Goal: Transaction & Acquisition: Purchase product/service

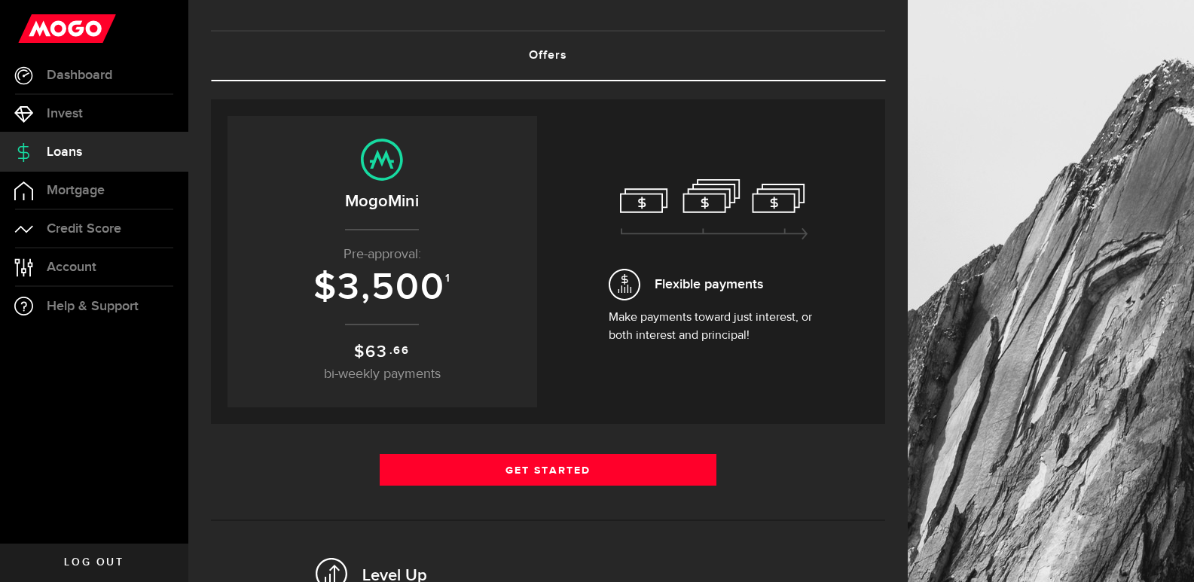
scroll to position [151, 0]
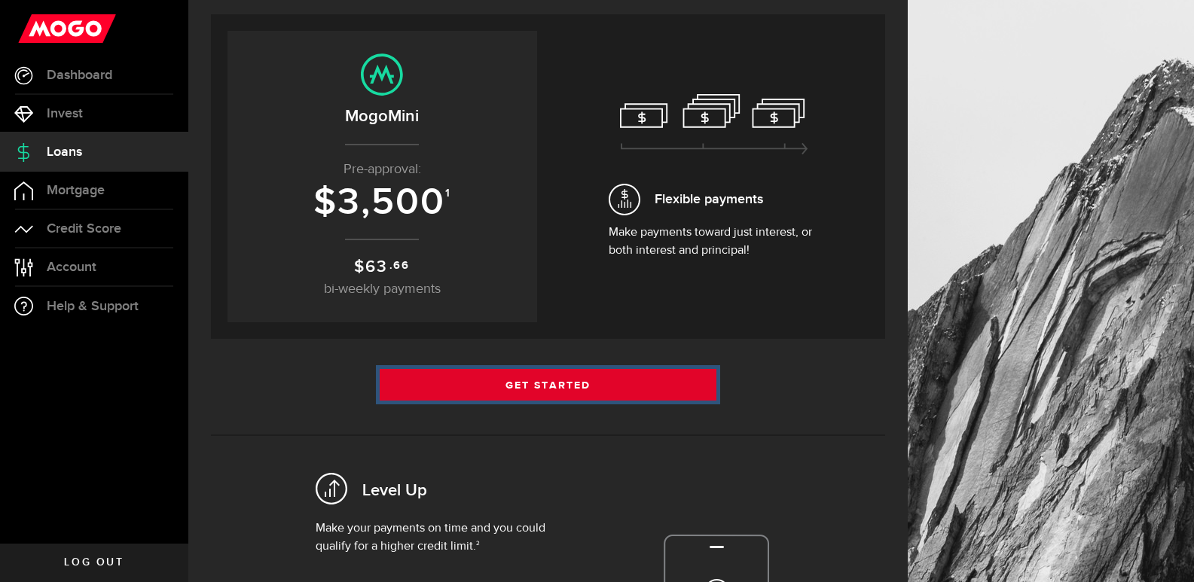
click at [587, 378] on link "Get Started" at bounding box center [548, 385] width 337 height 32
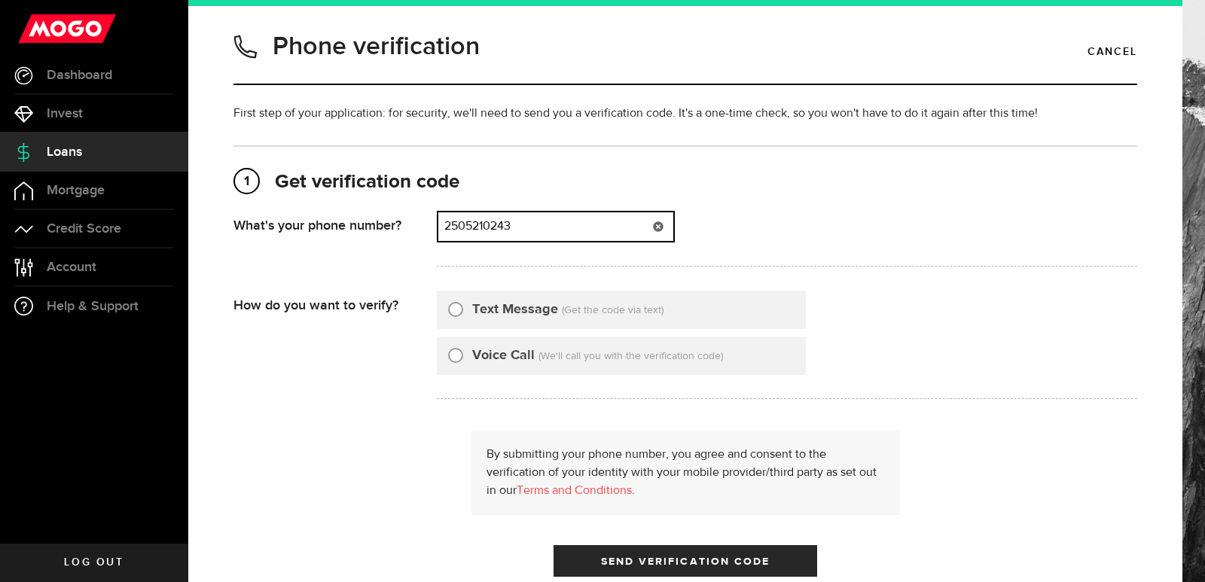
click at [505, 218] on input "2505210243" at bounding box center [555, 226] width 235 height 29
type input "6044409251"
click at [455, 314] on input "Text Message" at bounding box center [455, 307] width 15 height 15
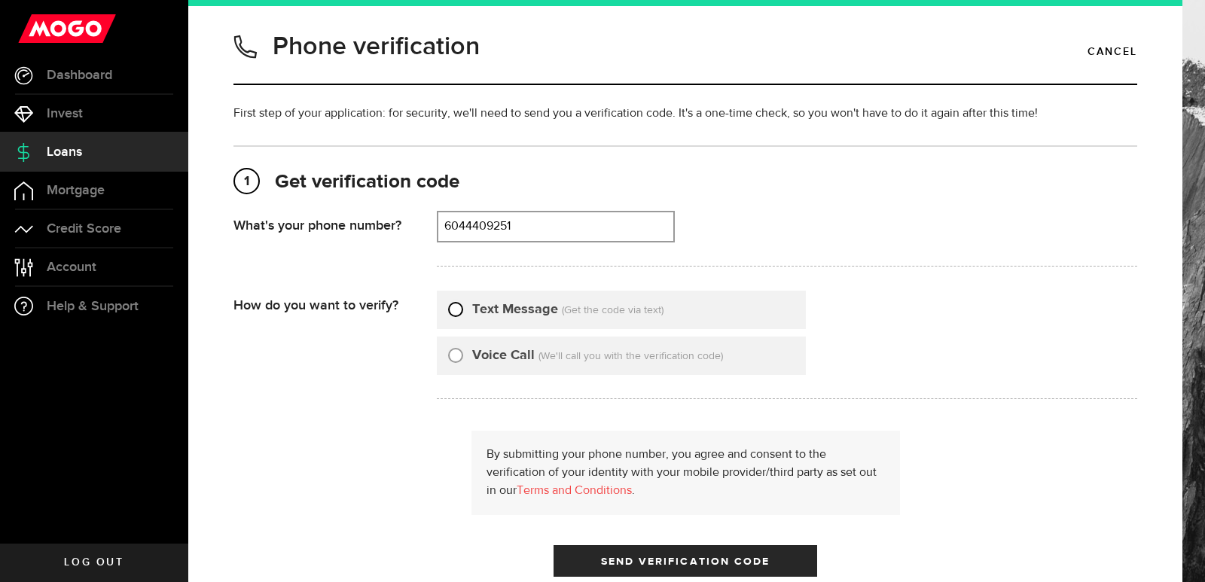
radio input "true"
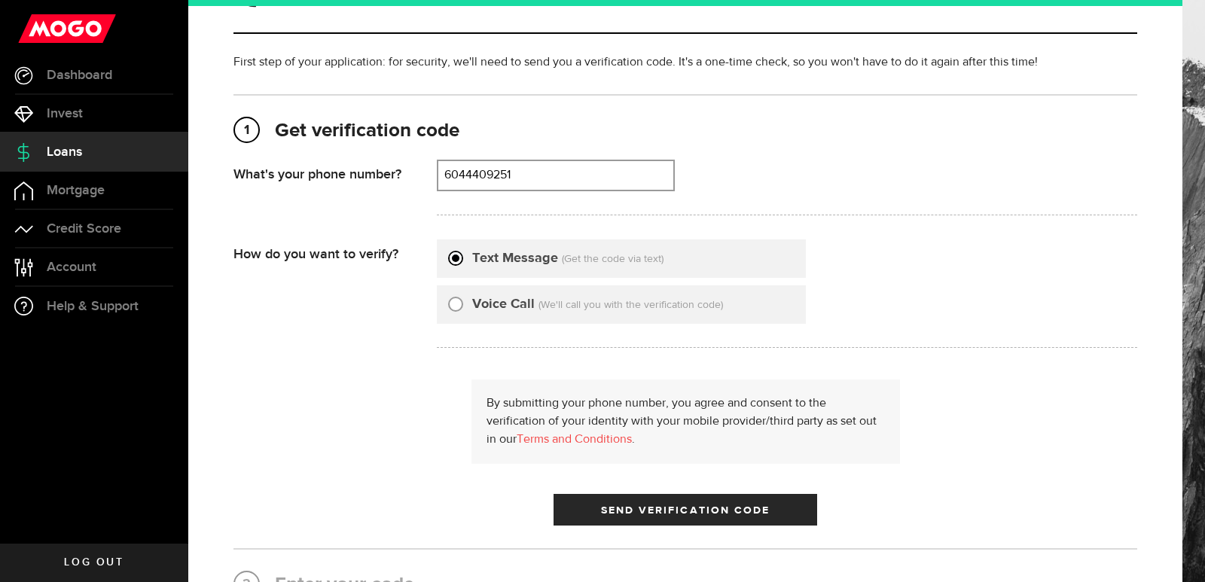
scroll to position [75, 0]
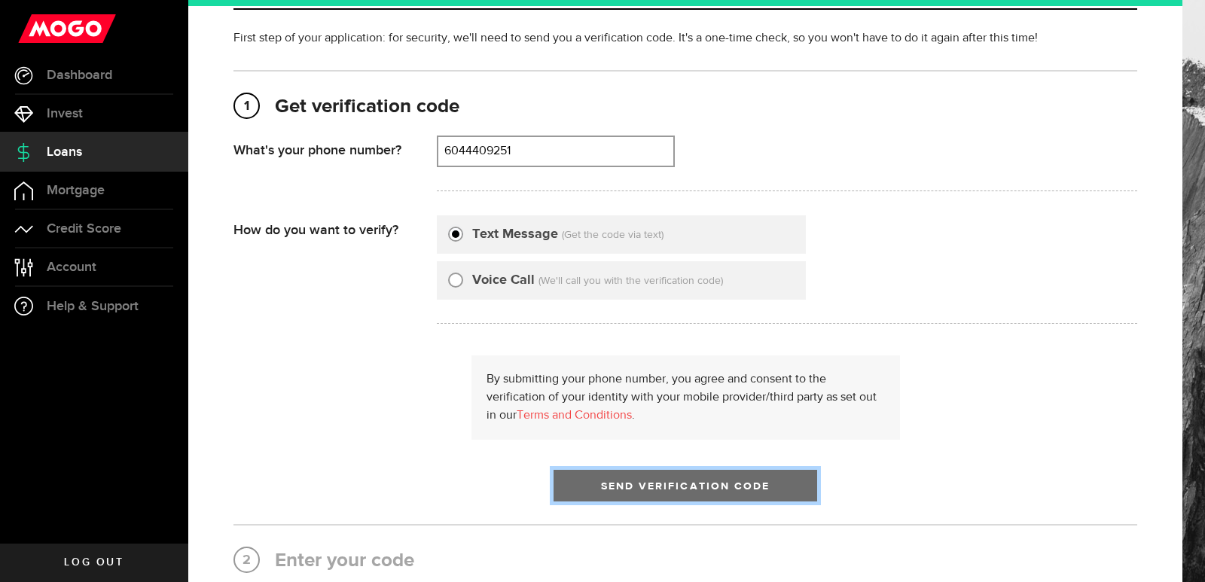
click at [676, 490] on span "submit" at bounding box center [685, 490] width 18 height 18
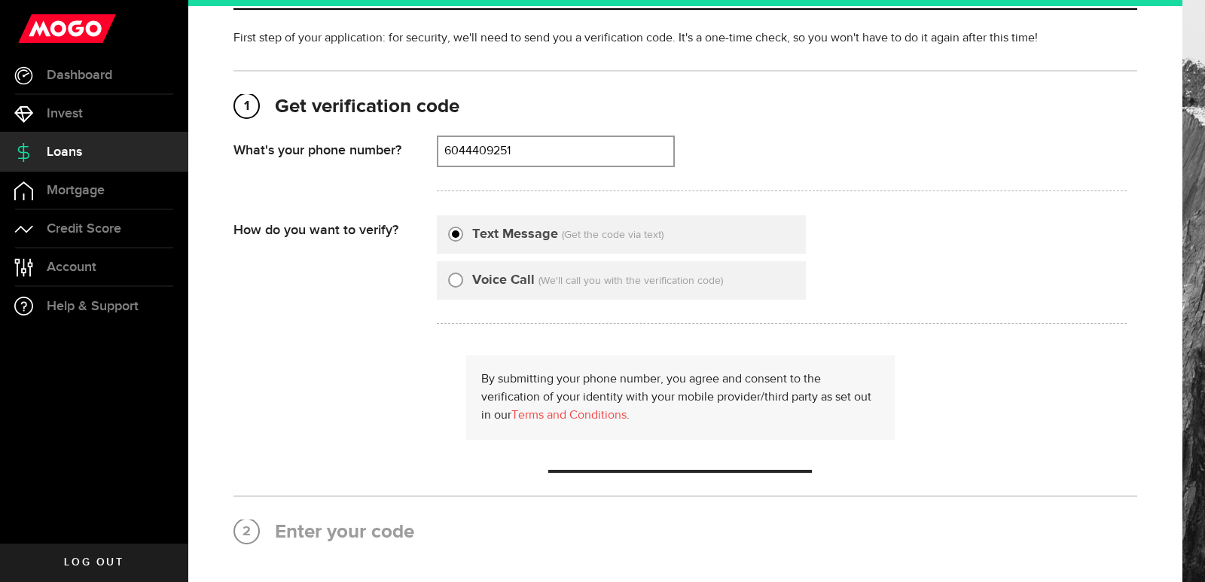
scroll to position [0, 0]
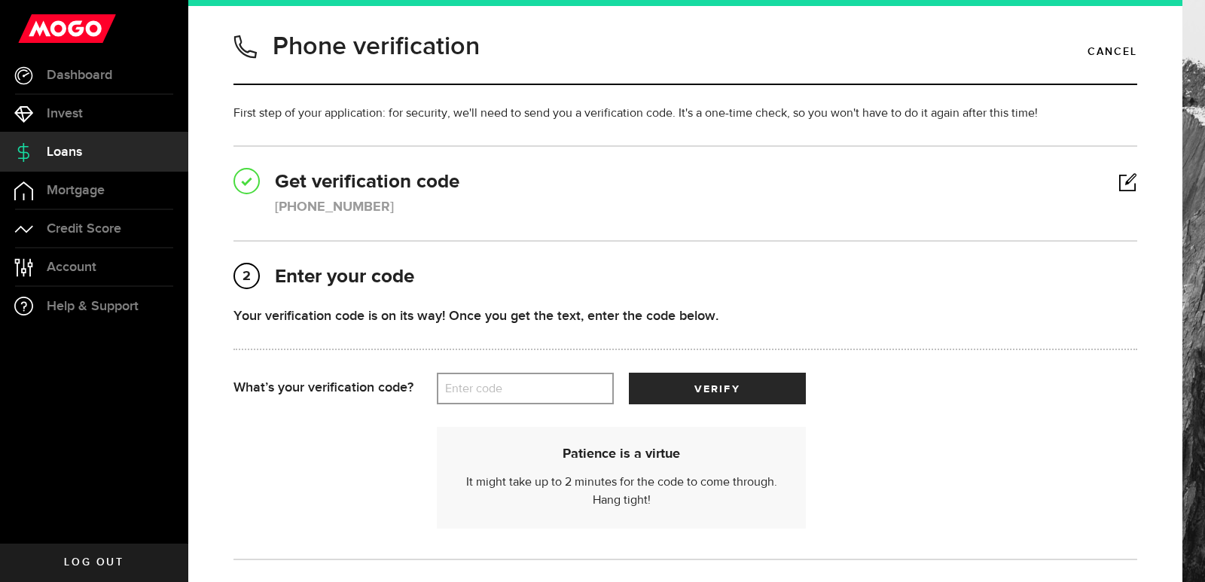
click at [526, 395] on label "Enter code" at bounding box center [525, 389] width 177 height 31
click at [526, 395] on input "Enter code" at bounding box center [525, 389] width 177 height 32
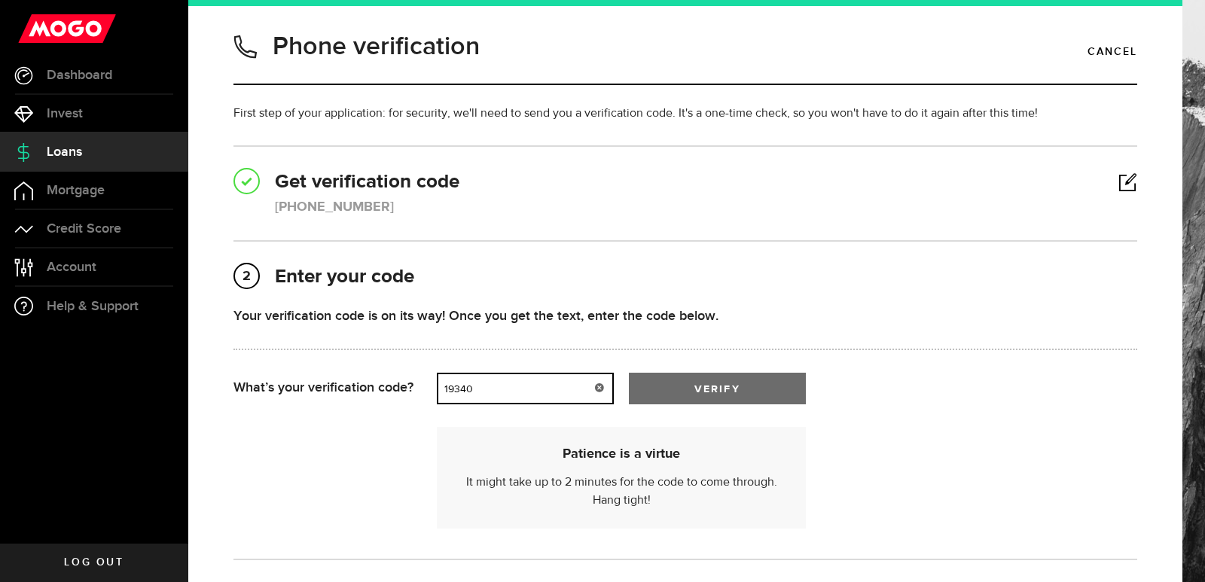
type input "19340"
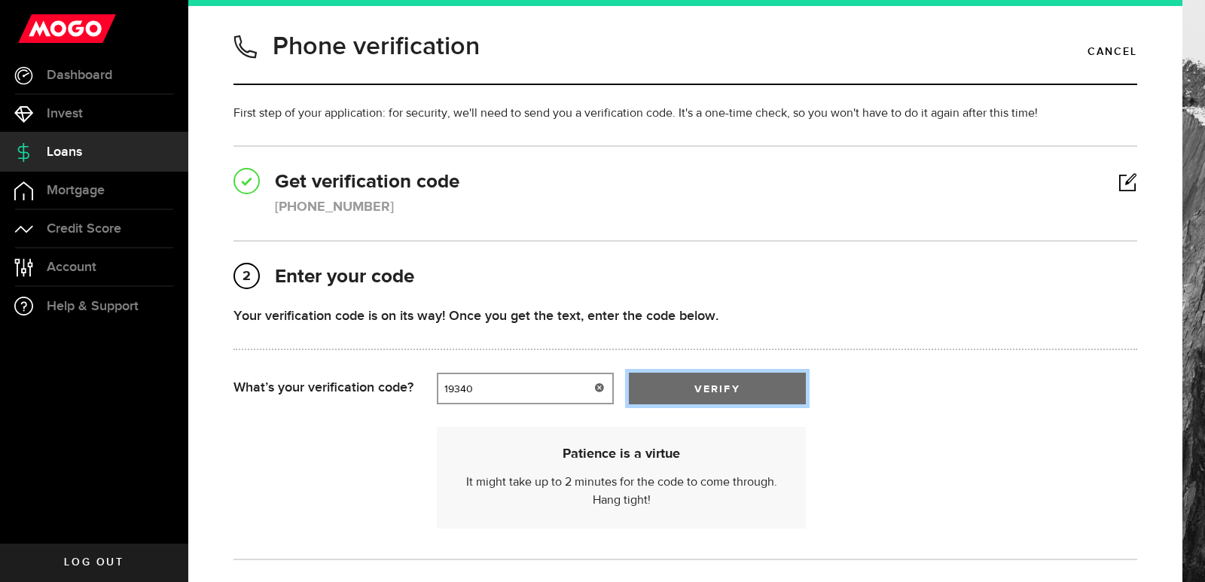
click at [766, 393] on button "verify" at bounding box center [717, 389] width 177 height 32
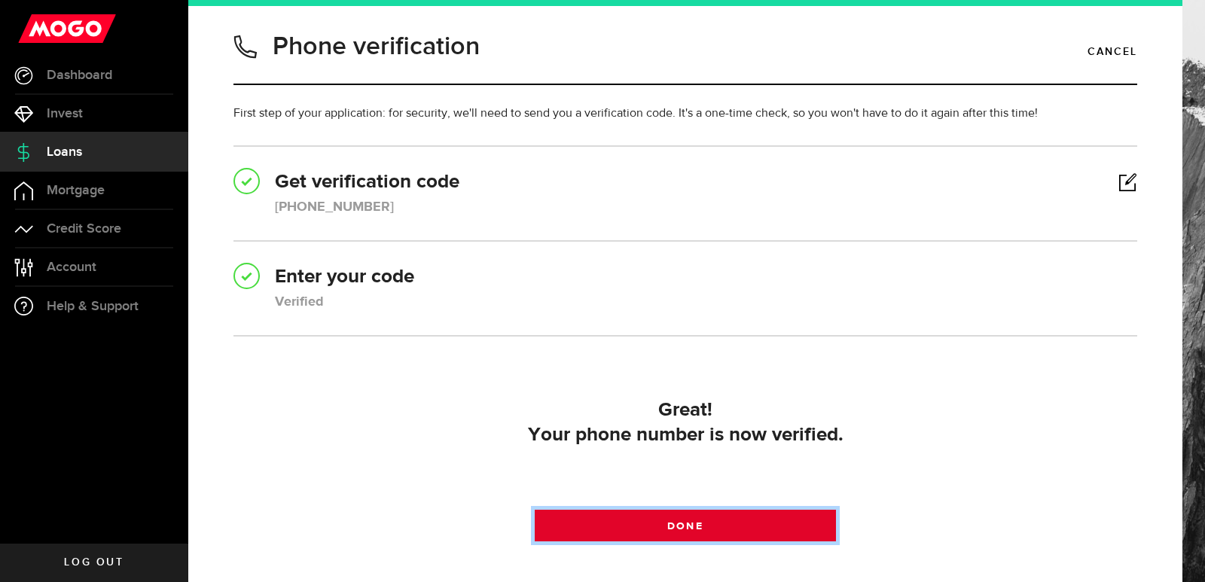
click at [734, 532] on link "Done" at bounding box center [685, 526] width 301 height 32
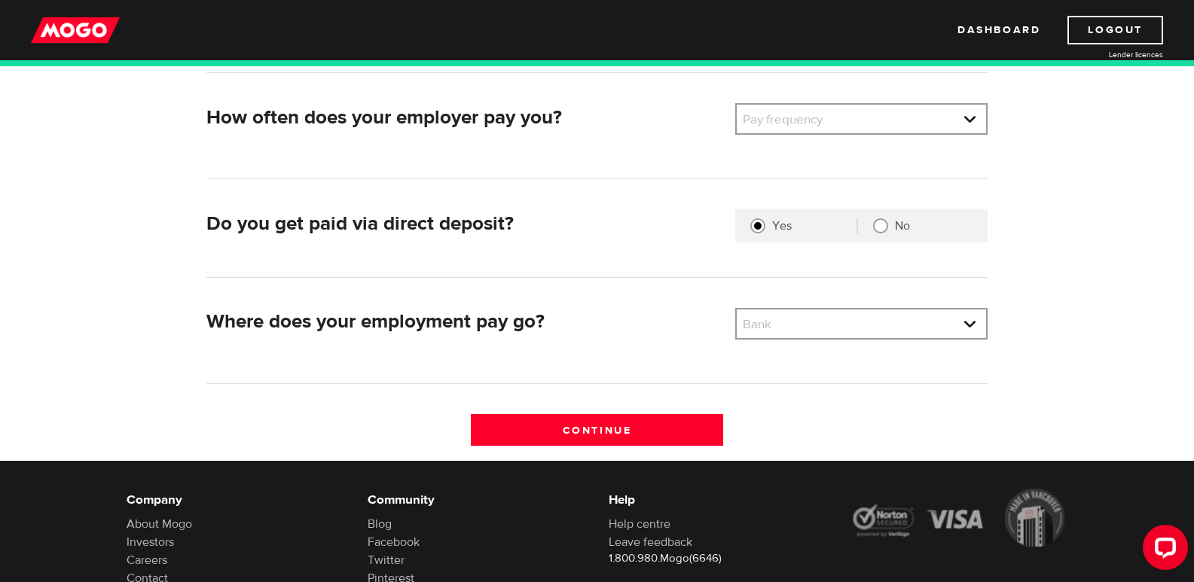
scroll to position [377, 0]
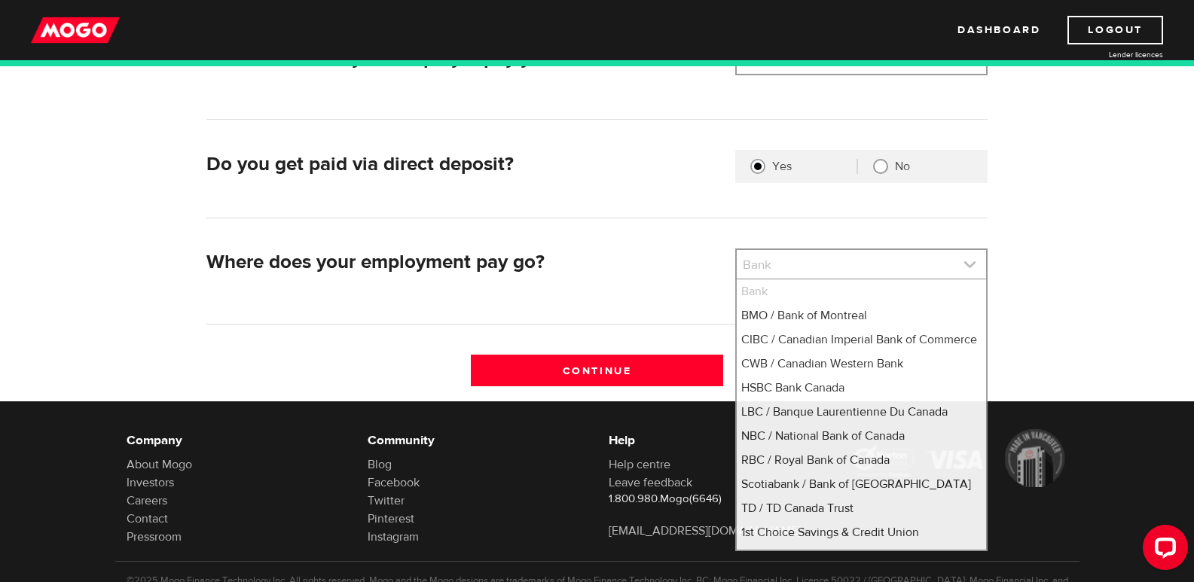
click at [969, 267] on link at bounding box center [861, 264] width 249 height 29
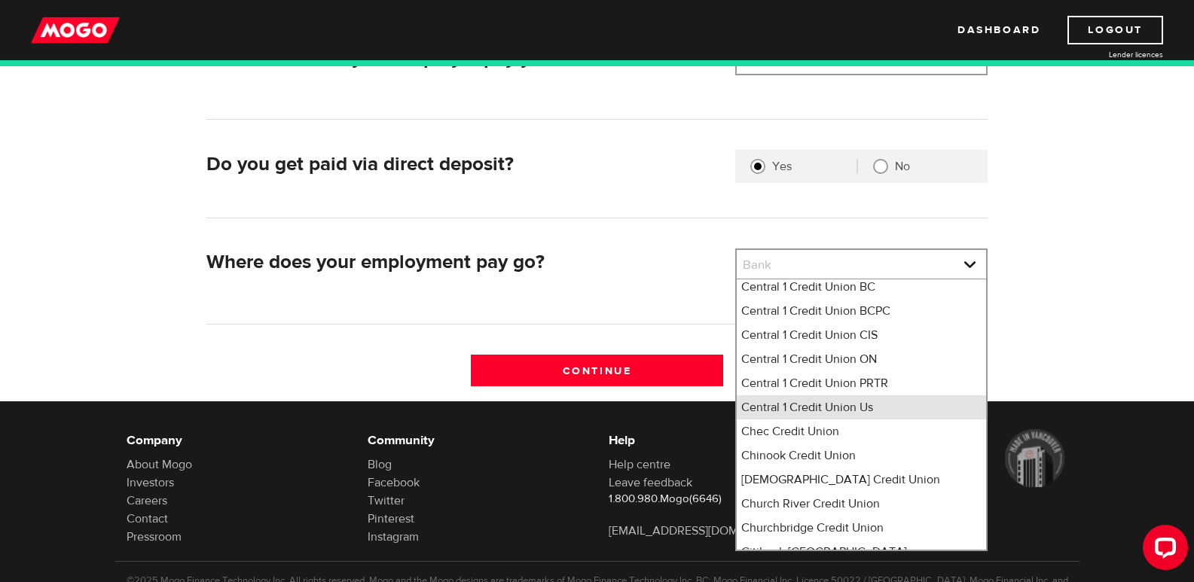
scroll to position [2109, 0]
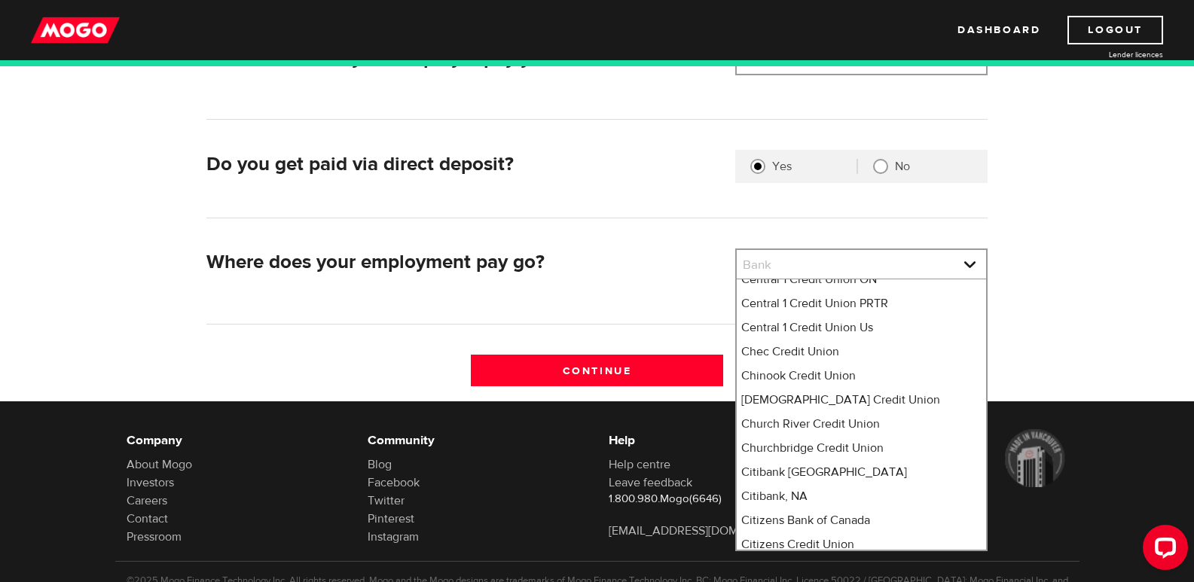
click at [1109, 189] on form "What's your employer name? Employer name Please enter your employer's name How …" at bounding box center [597, 143] width 1194 height 515
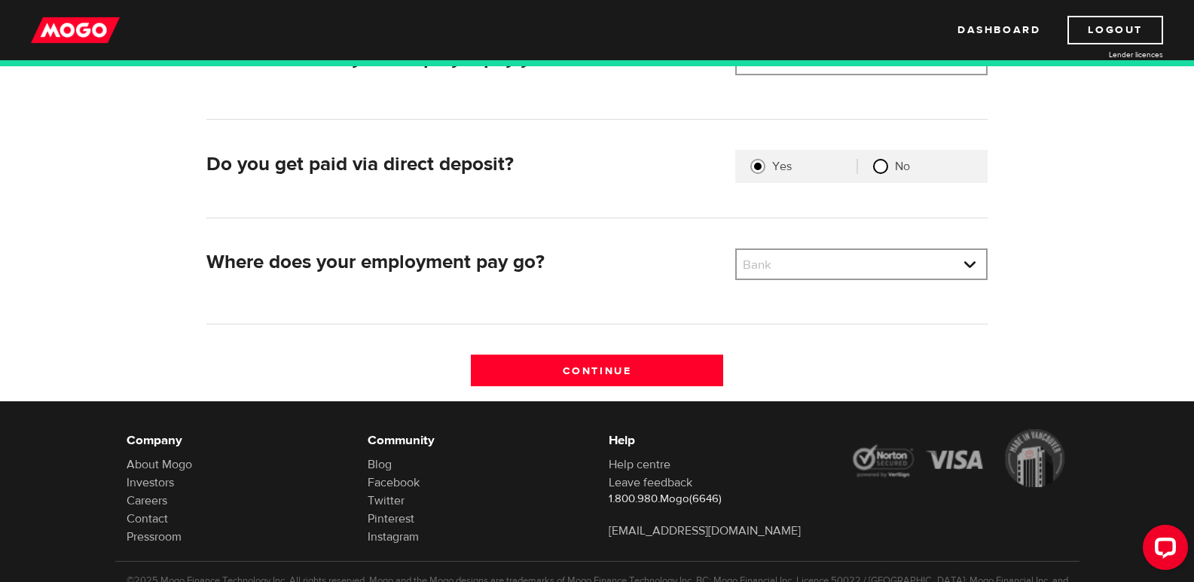
click at [883, 163] on input "No" at bounding box center [880, 166] width 15 height 15
radio input "true"
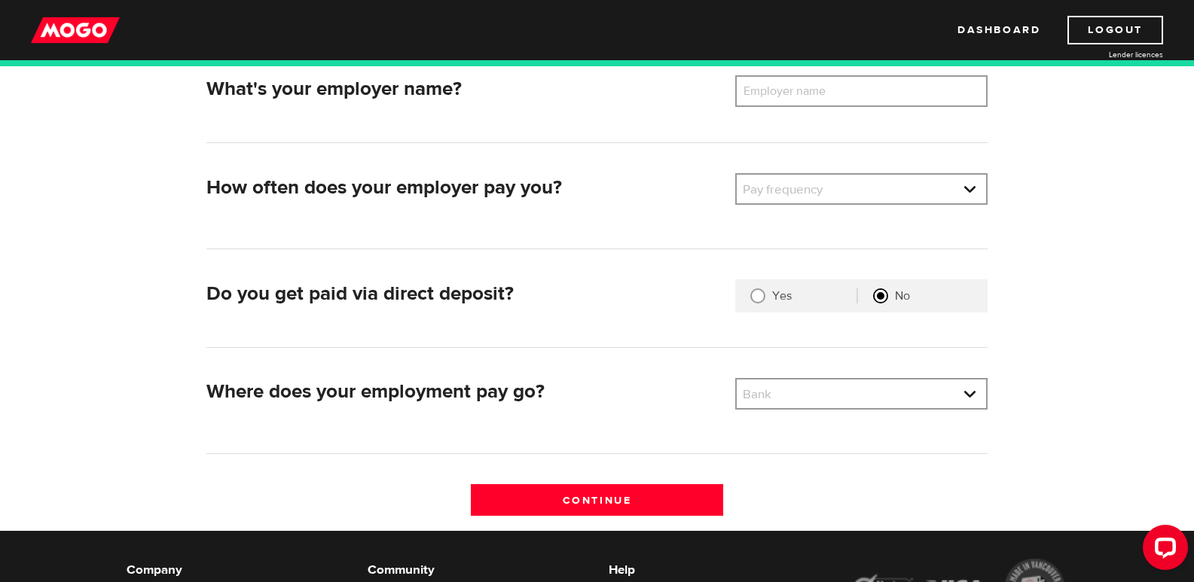
scroll to position [226, 0]
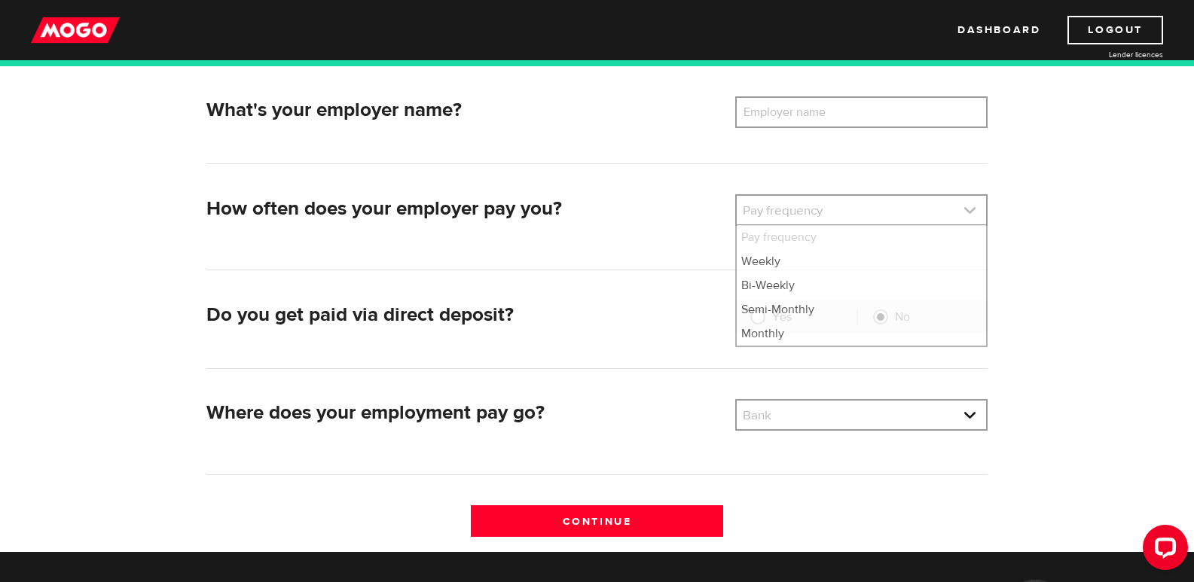
click at [975, 209] on link at bounding box center [861, 210] width 249 height 29
click at [963, 206] on link at bounding box center [861, 210] width 249 height 29
click at [814, 287] on li "Bi-Weekly" at bounding box center [861, 285] width 249 height 24
select select "2"
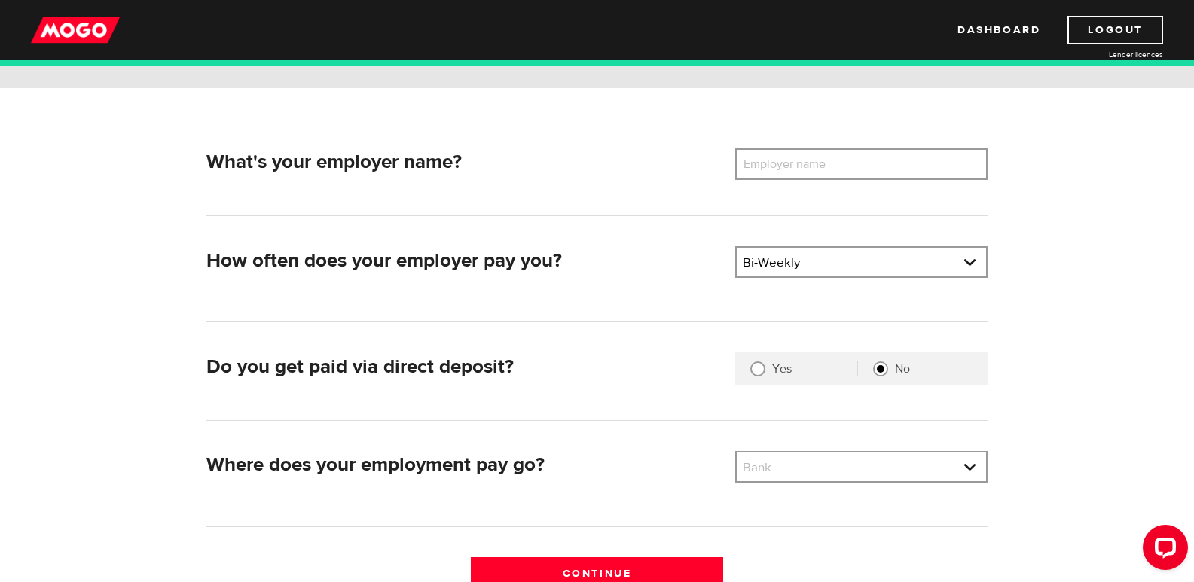
scroll to position [151, 0]
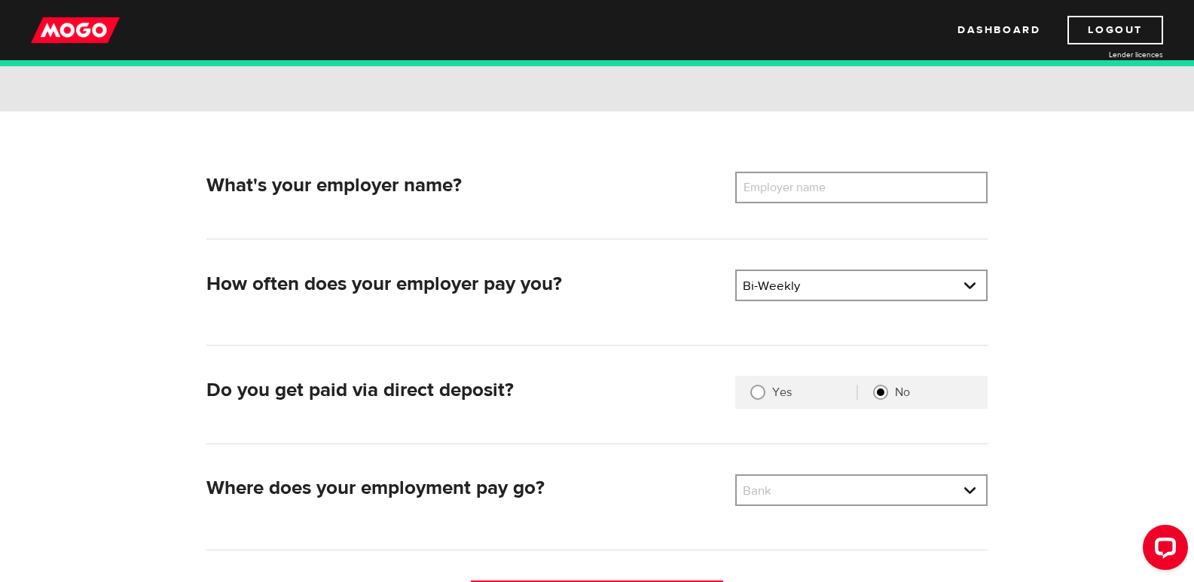
click at [124, 283] on div "What's your employer name? Employer name Please enter your employer's name How …" at bounding box center [597, 368] width 964 height 515
click at [780, 182] on label "Employer name" at bounding box center [795, 188] width 121 height 32
click at [780, 182] on input "Employer name" at bounding box center [861, 188] width 252 height 32
drag, startPoint x: 780, startPoint y: 182, endPoint x: 754, endPoint y: 182, distance: 26.4
click at [754, 182] on label "Employer name" at bounding box center [795, 188] width 121 height 32
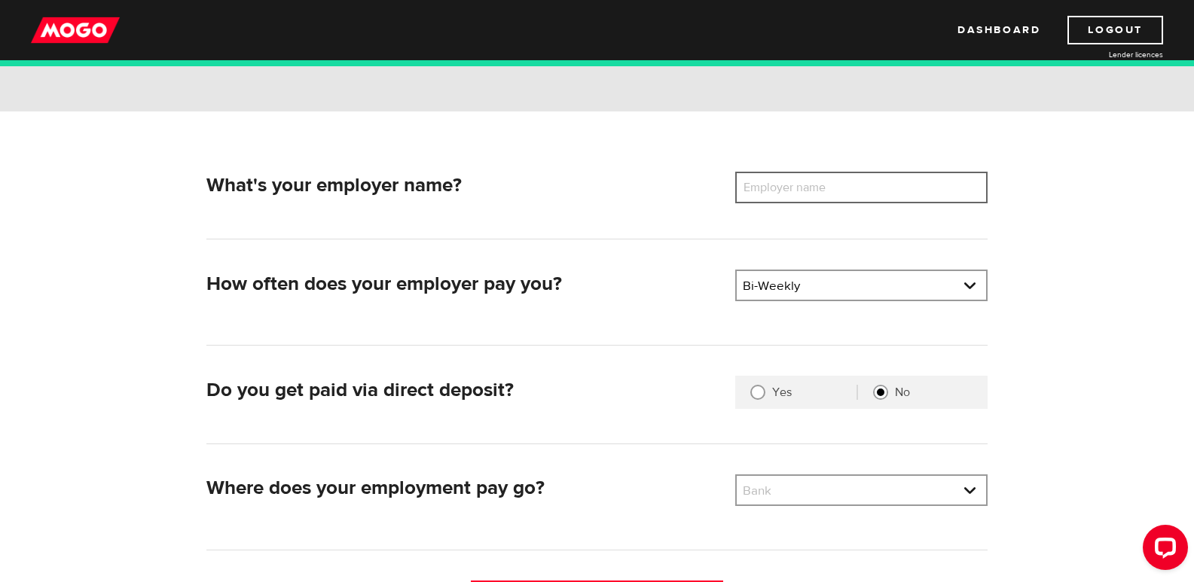
click at [754, 182] on input "Employer name" at bounding box center [861, 188] width 252 height 32
paste input "Qualinet Cleaning"
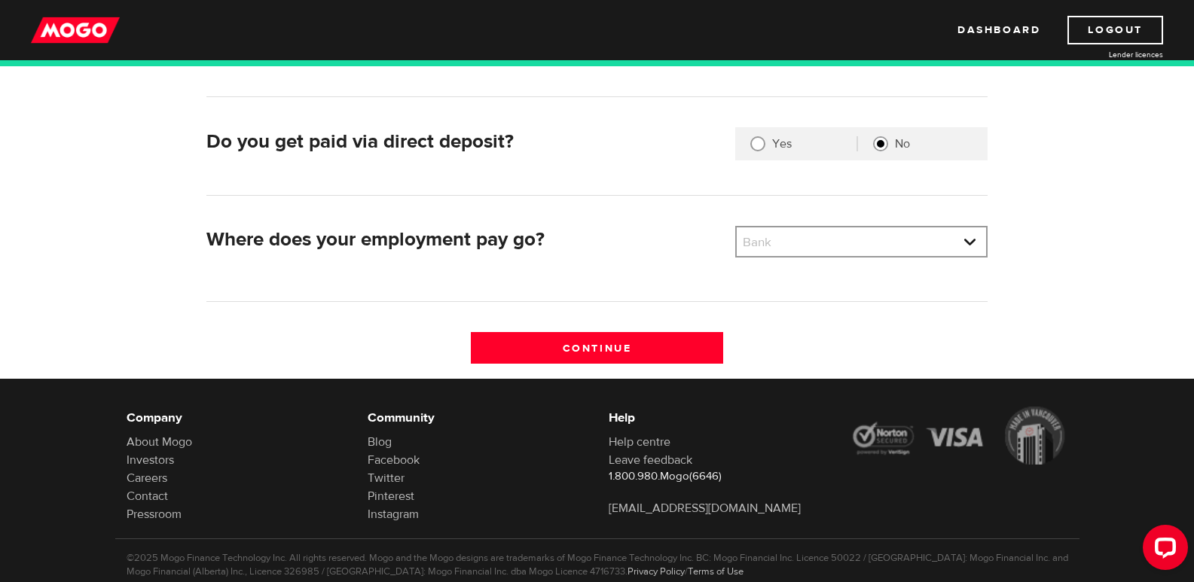
scroll to position [442, 0]
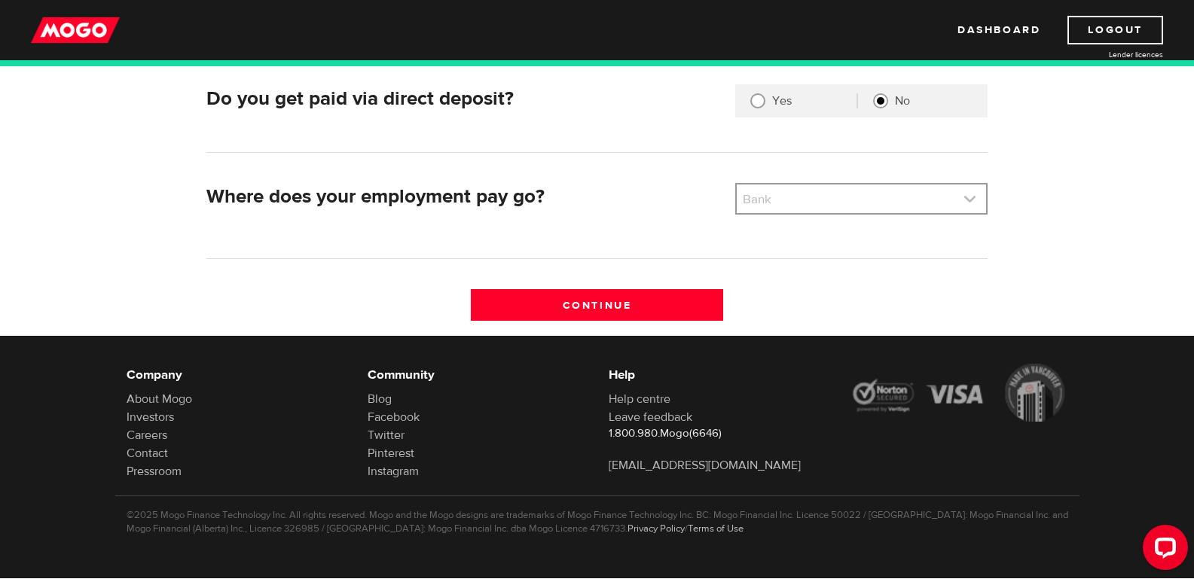
type input "Qualinet Cleaning"
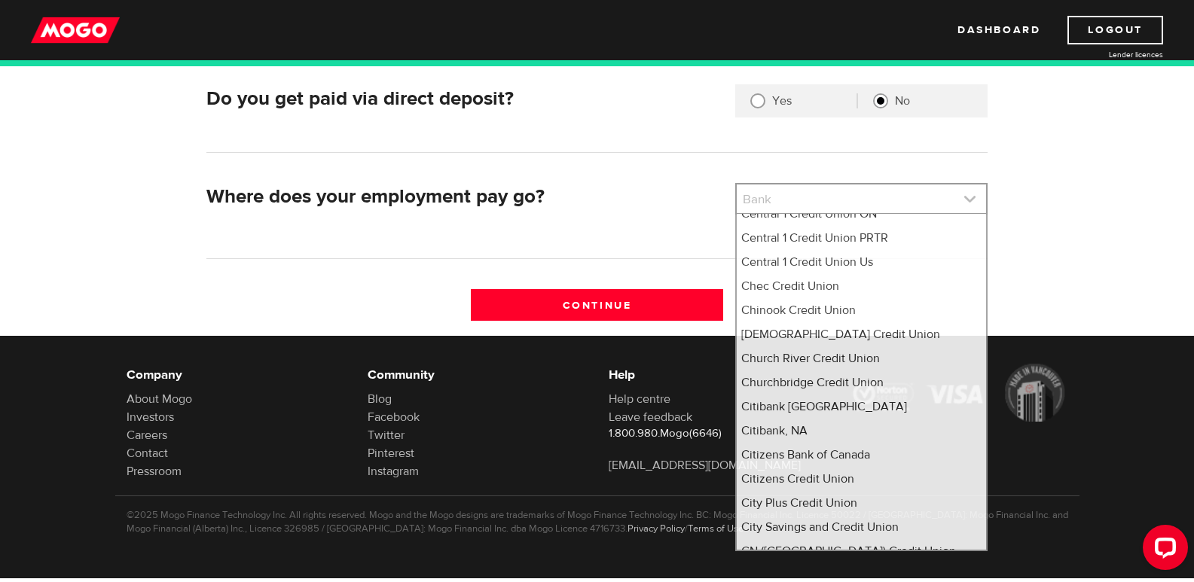
click at [839, 200] on link at bounding box center [861, 199] width 249 height 29
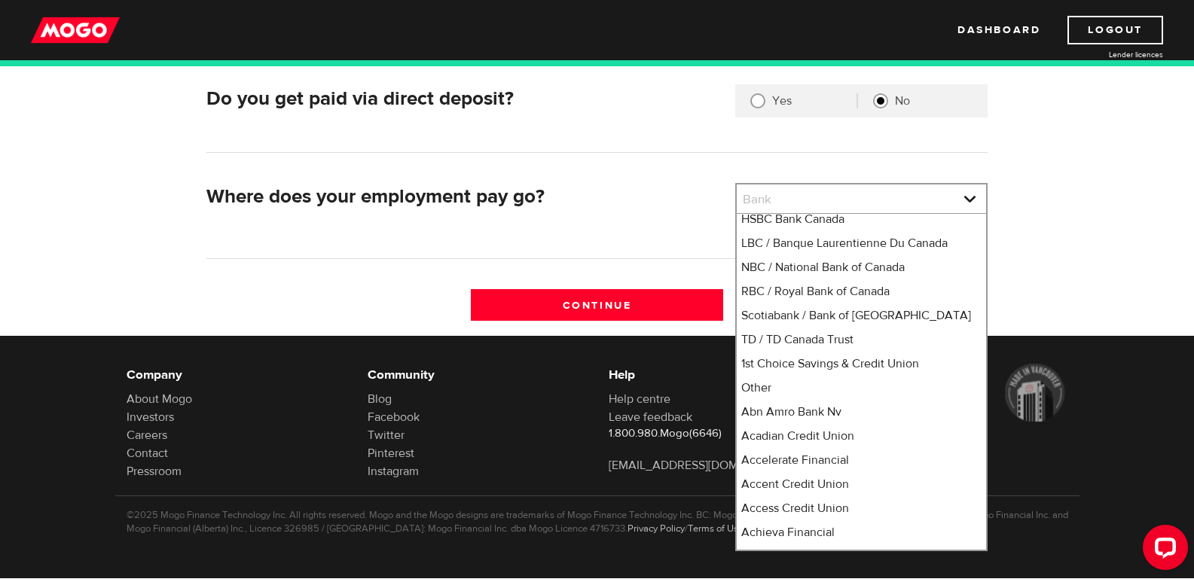
scroll to position [0, 0]
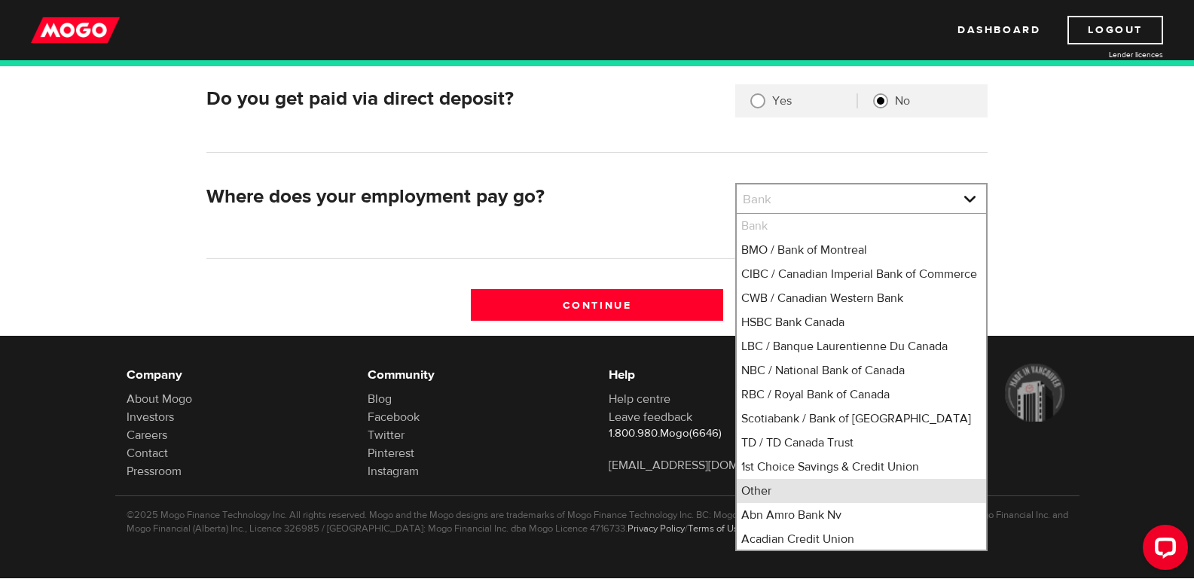
click at [875, 503] on li "Other" at bounding box center [861, 491] width 249 height 24
select select "0"
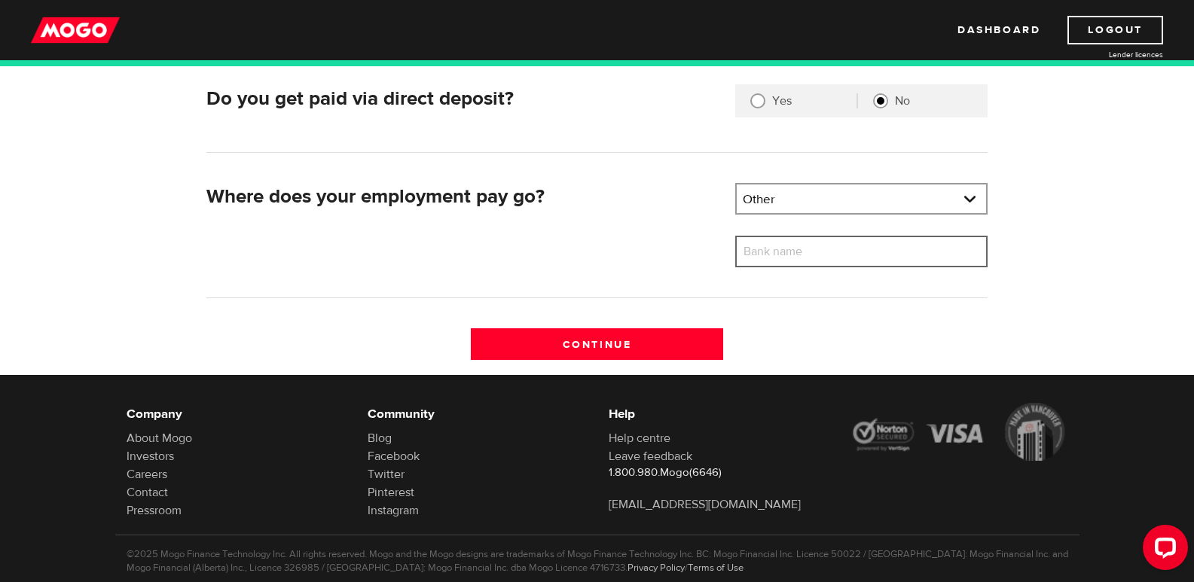
click at [836, 257] on input "Bank name" at bounding box center [861, 252] width 252 height 32
click at [783, 246] on input "Wealth Simple" at bounding box center [861, 252] width 252 height 32
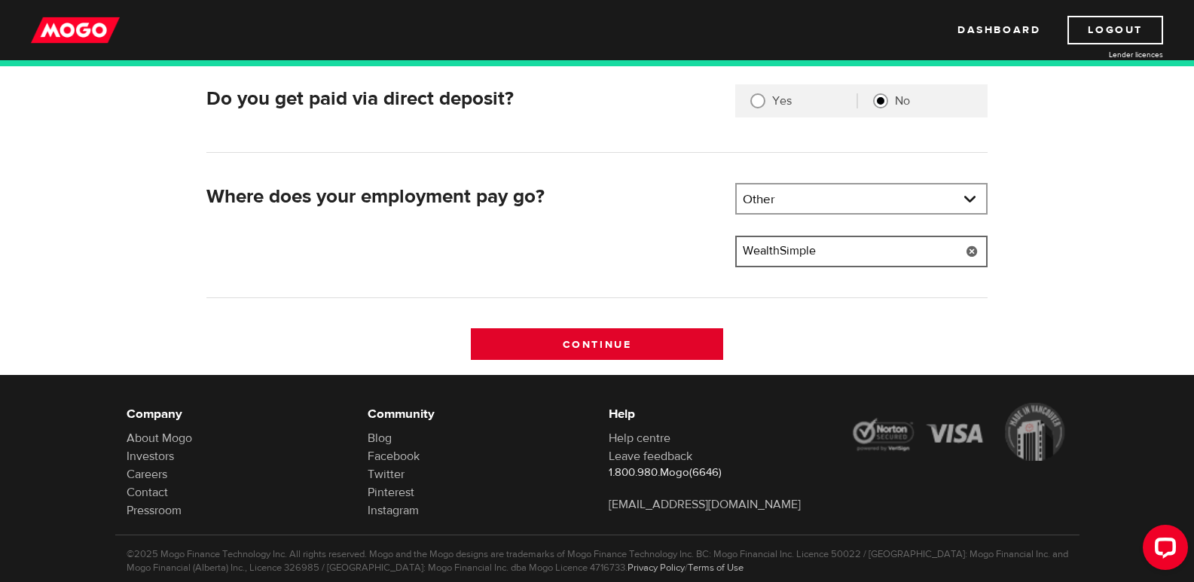
type input "WealthSimple"
click at [557, 334] on input "Continue" at bounding box center [597, 344] width 252 height 32
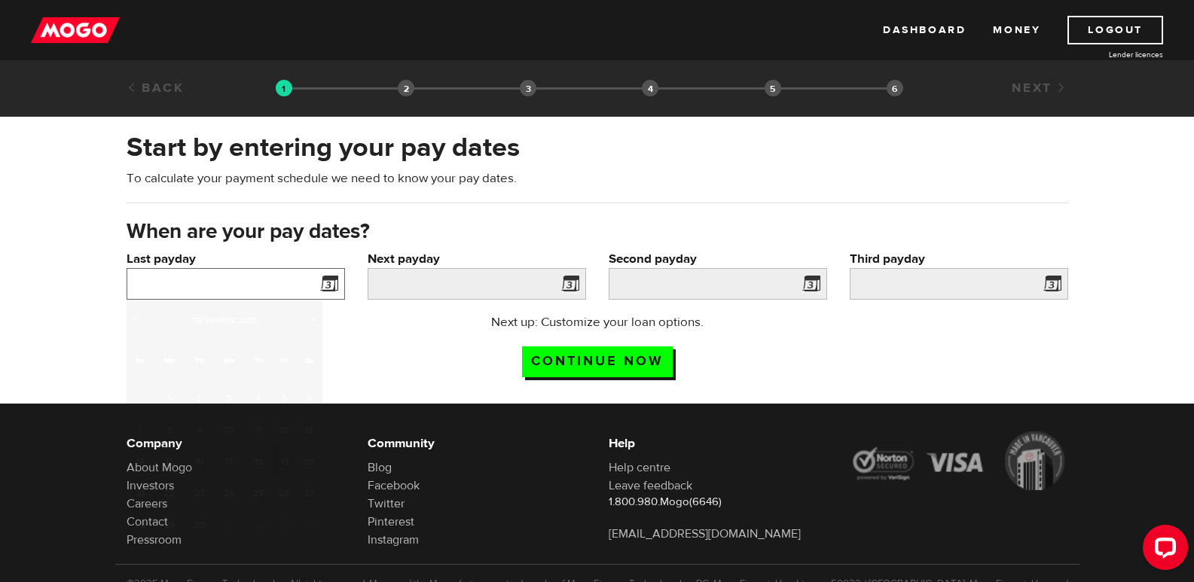
click at [283, 281] on input "Last payday" at bounding box center [236, 284] width 218 height 32
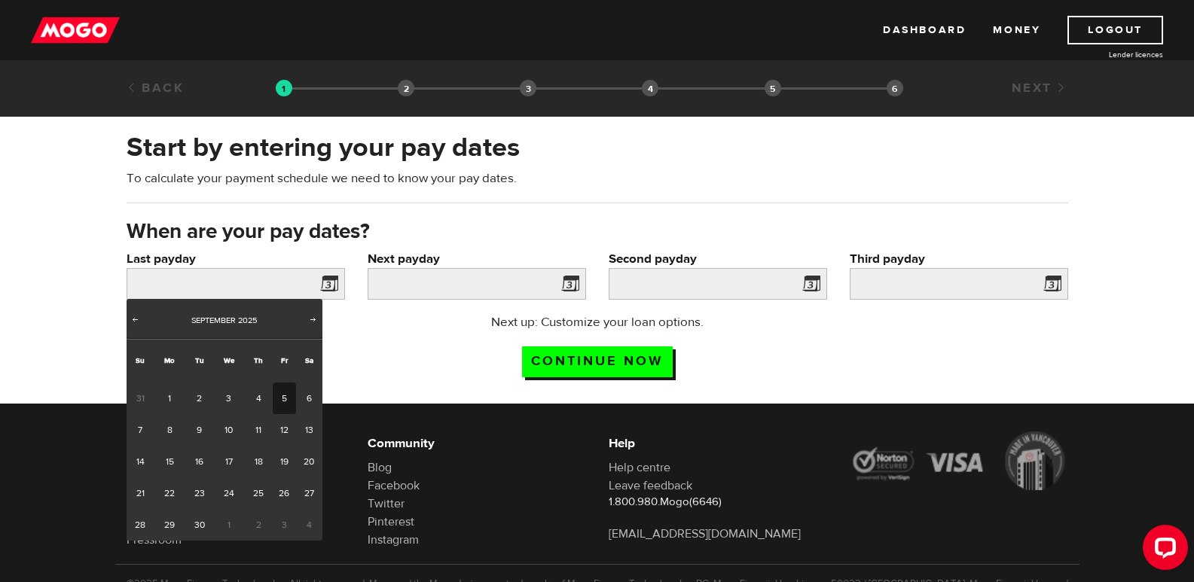
click at [288, 404] on link "5" at bounding box center [284, 399] width 23 height 32
type input "[DATE]"
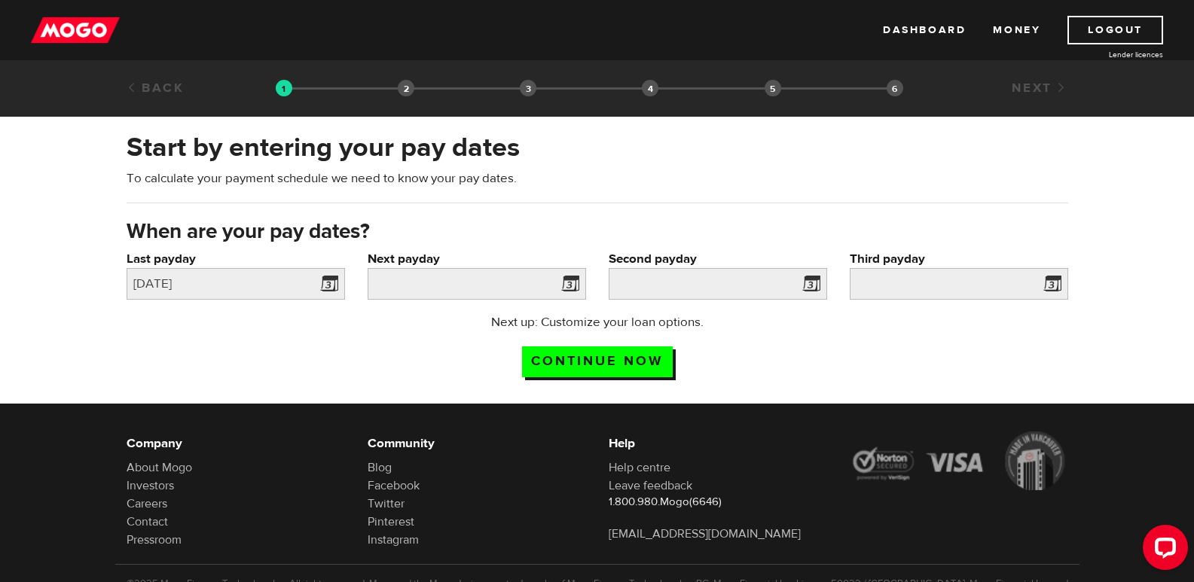
click at [572, 280] on span at bounding box center [567, 286] width 23 height 24
click at [570, 282] on span at bounding box center [567, 286] width 23 height 24
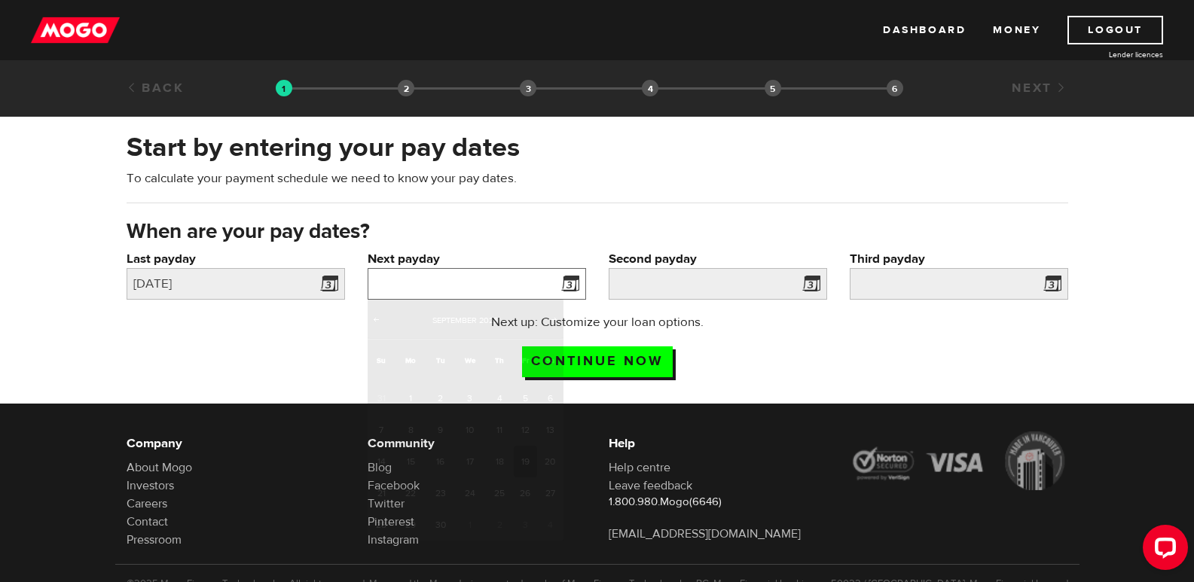
click at [536, 285] on input "Next payday" at bounding box center [477, 284] width 218 height 32
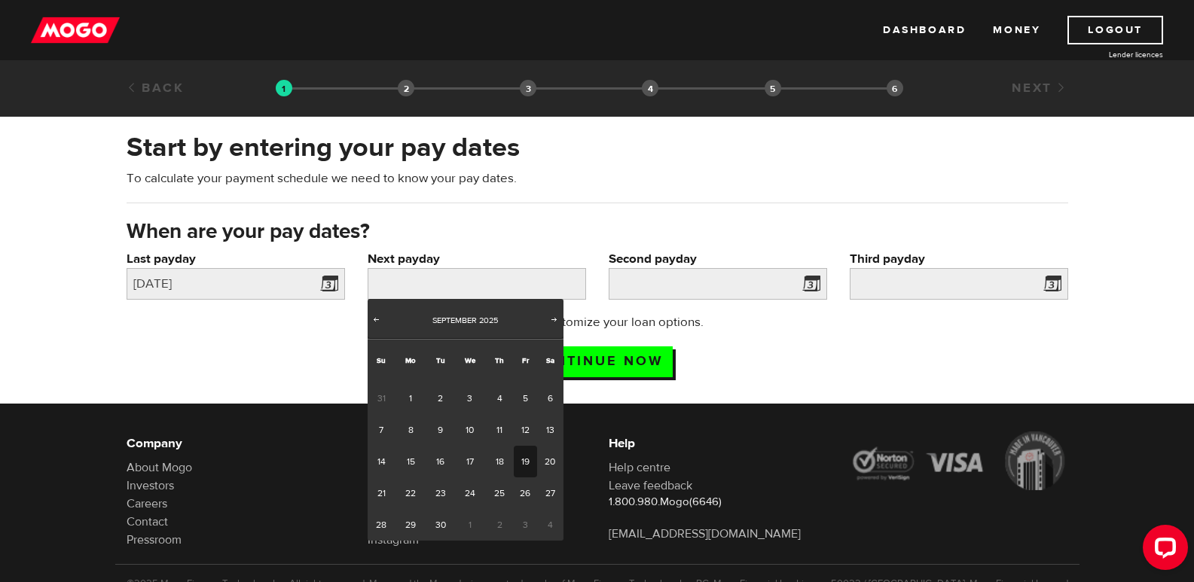
click at [531, 462] on link "19" at bounding box center [525, 462] width 23 height 32
type input "[DATE]"
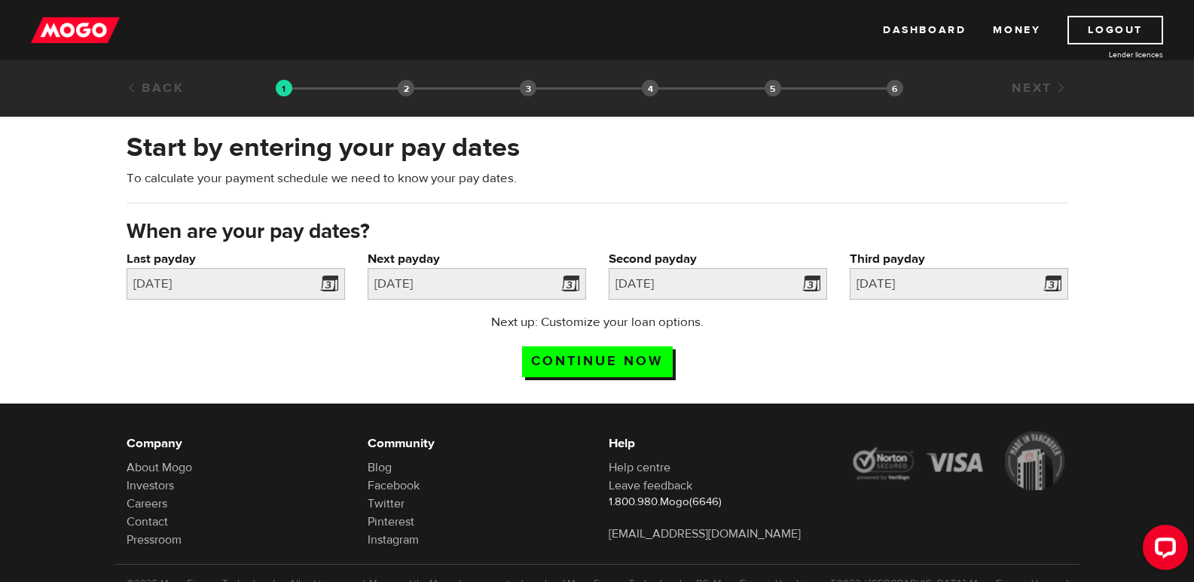
click at [930, 365] on div "Next up: Customize your loan options. Continue now" at bounding box center [597, 350] width 964 height 75
click at [596, 354] on input "Continue now" at bounding box center [597, 361] width 151 height 31
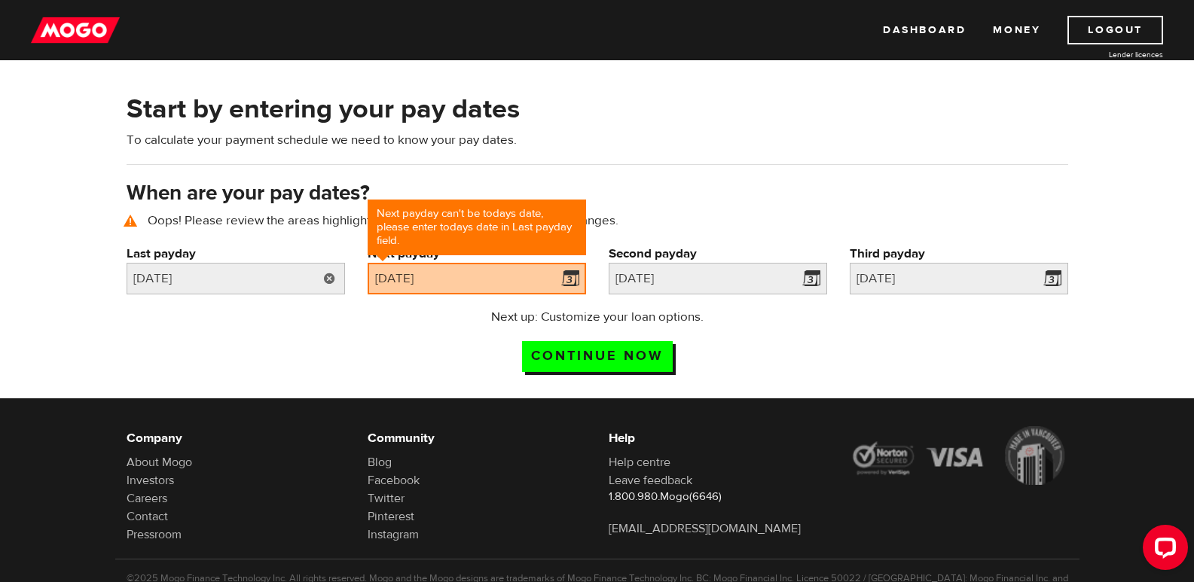
click at [329, 276] on link at bounding box center [329, 279] width 31 height 32
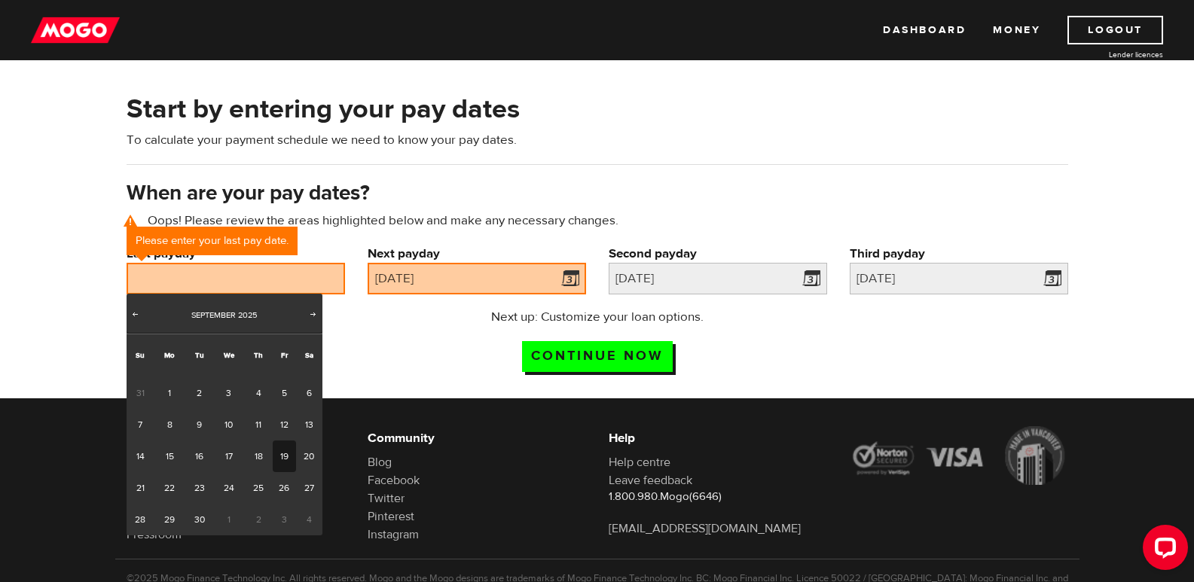
click at [280, 459] on link "19" at bounding box center [284, 457] width 23 height 32
type input "2025/09/19"
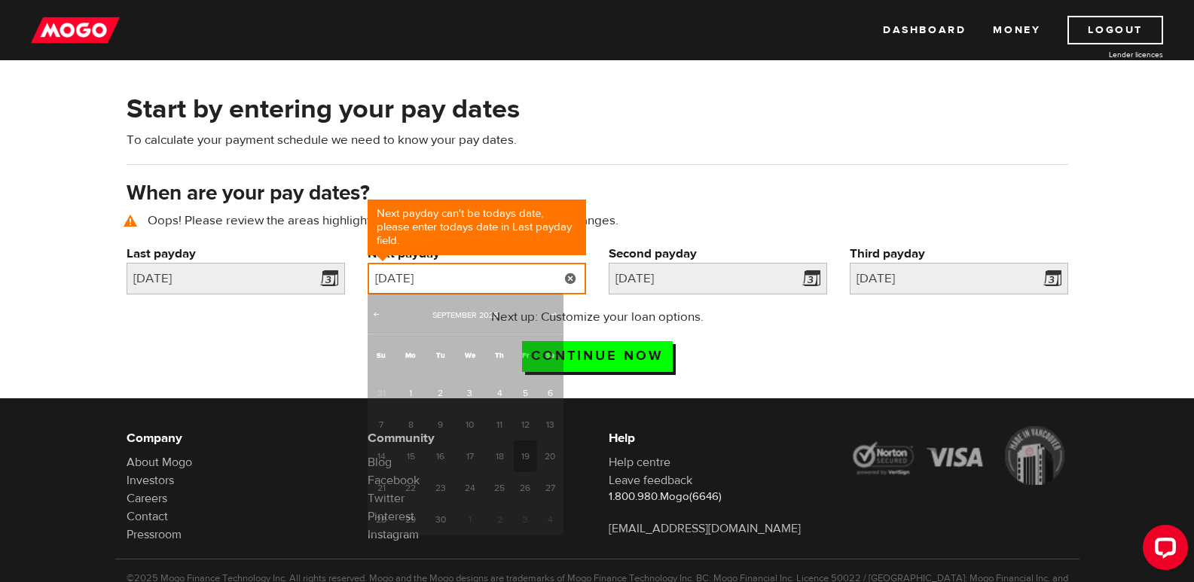
click at [536, 280] on input "2025/09/19" at bounding box center [477, 279] width 218 height 32
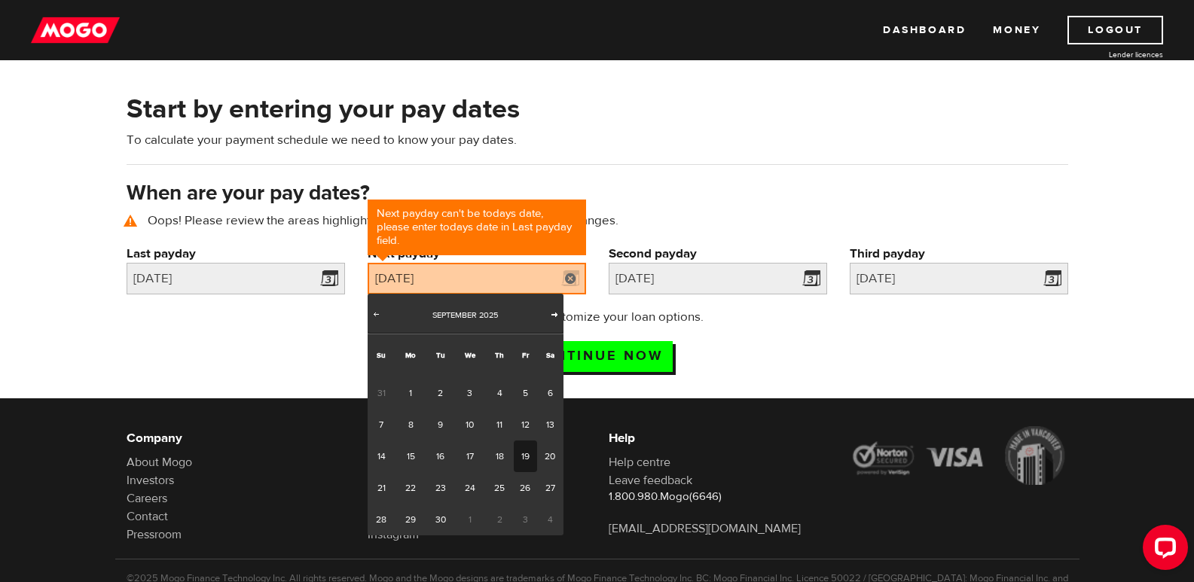
click at [557, 311] on span "Next" at bounding box center [554, 314] width 12 height 12
click at [525, 397] on link "3" at bounding box center [525, 393] width 23 height 32
type input "2025/10/03"
type input "2025/10/17"
type input "2025/10/31"
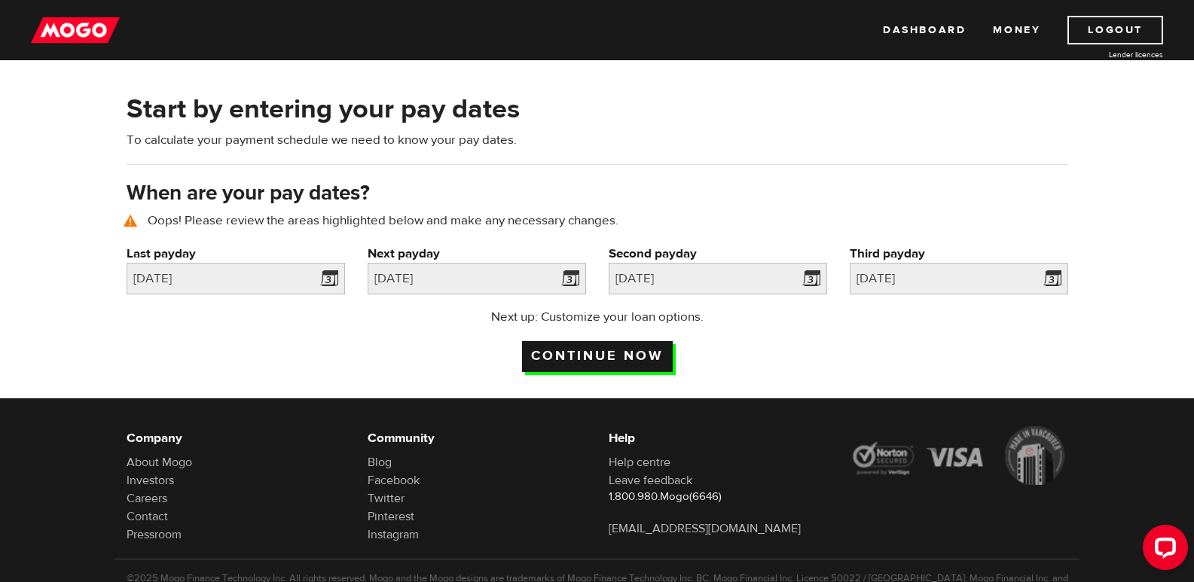
click at [631, 353] on input "Continue now" at bounding box center [597, 356] width 151 height 31
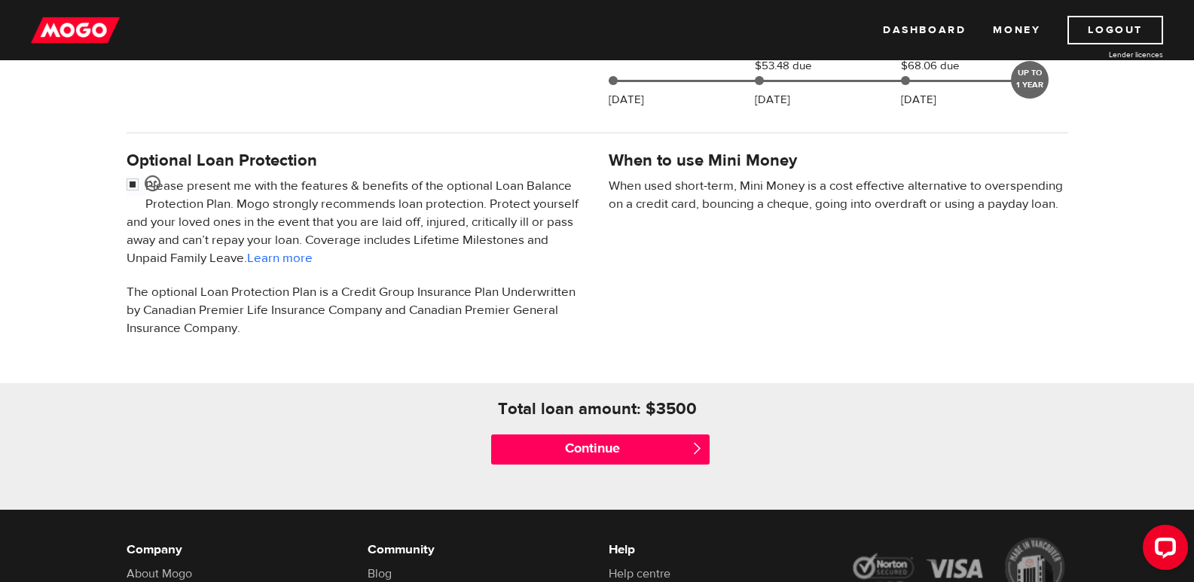
scroll to position [452, 0]
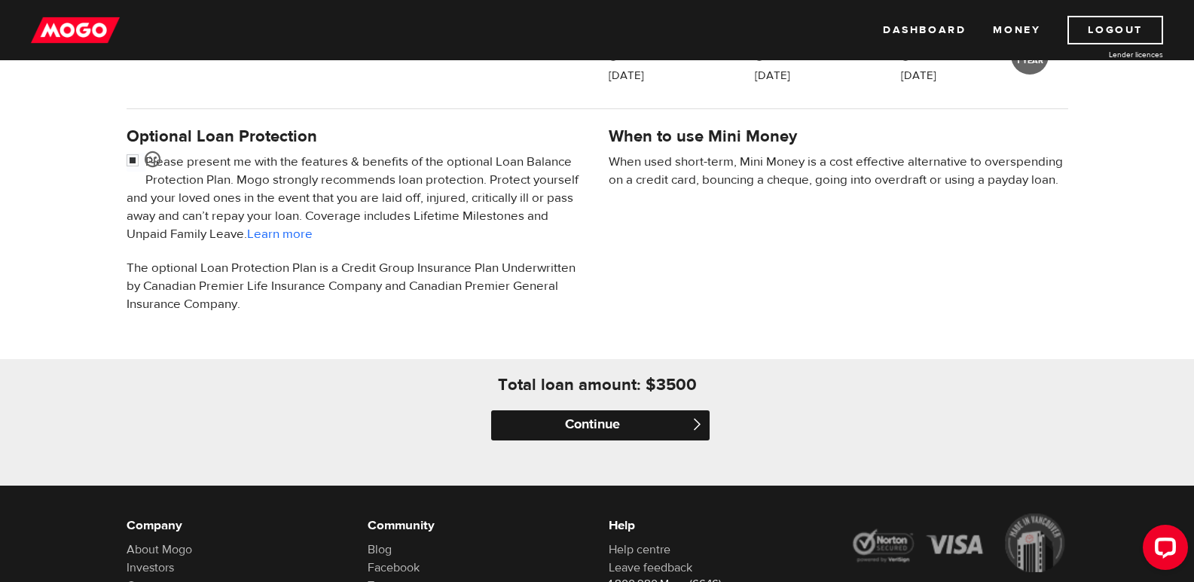
click at [627, 426] on input "Continue" at bounding box center [600, 426] width 218 height 30
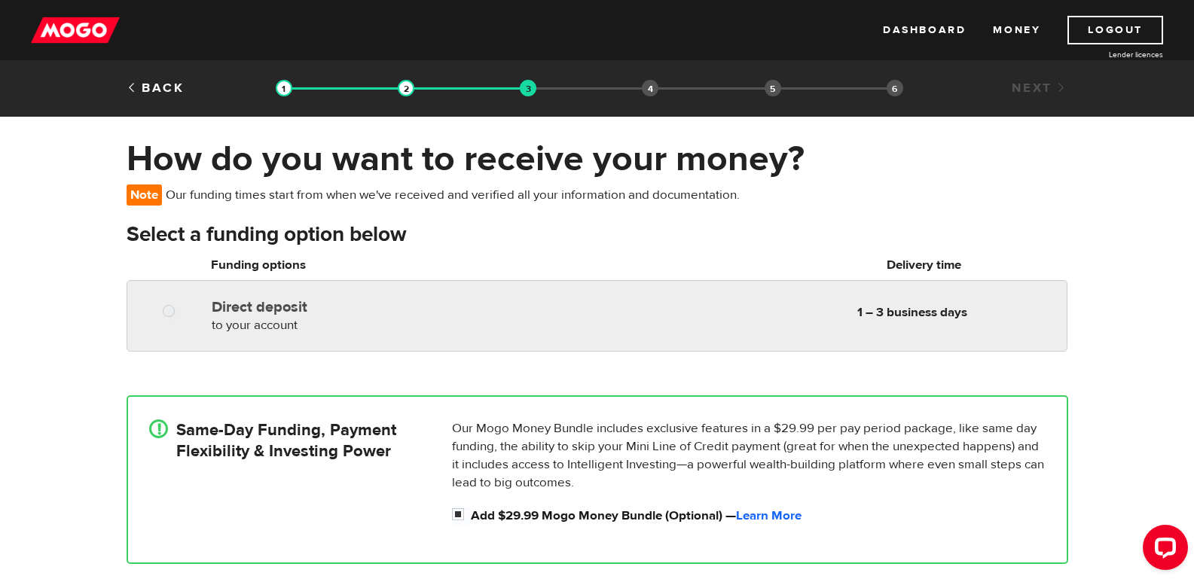
radio input "true"
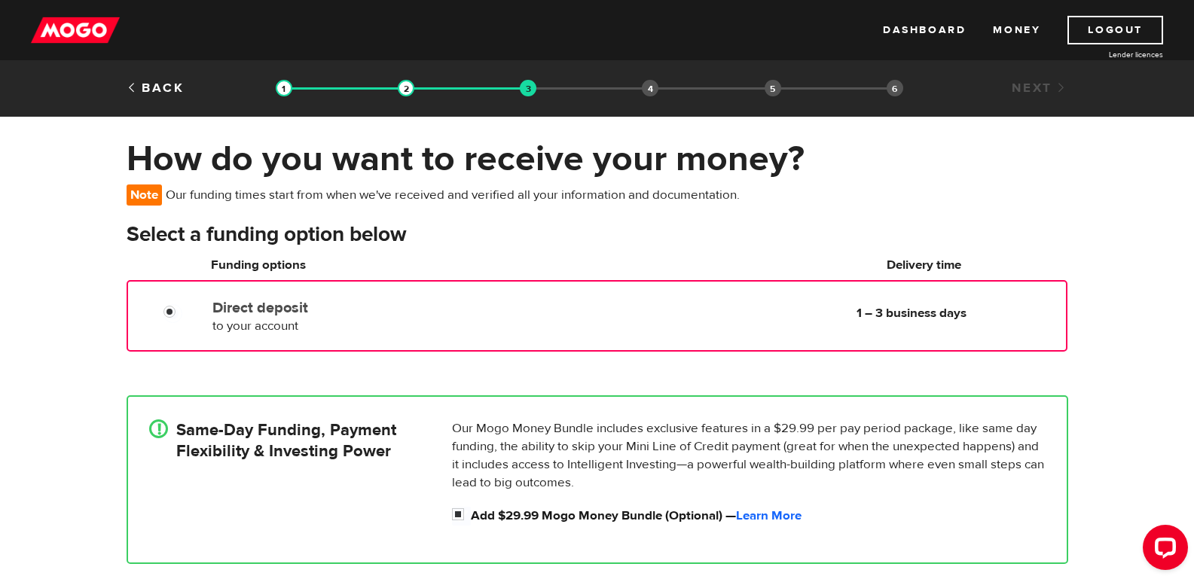
click at [161, 304] on div at bounding box center [175, 313] width 90 height 19
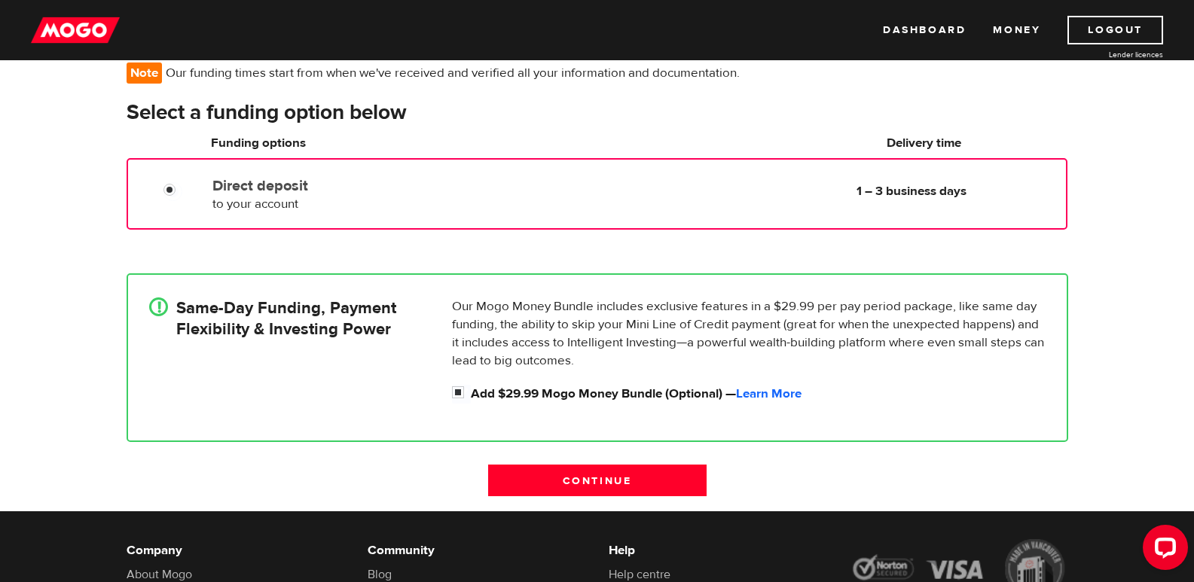
scroll to position [151, 0]
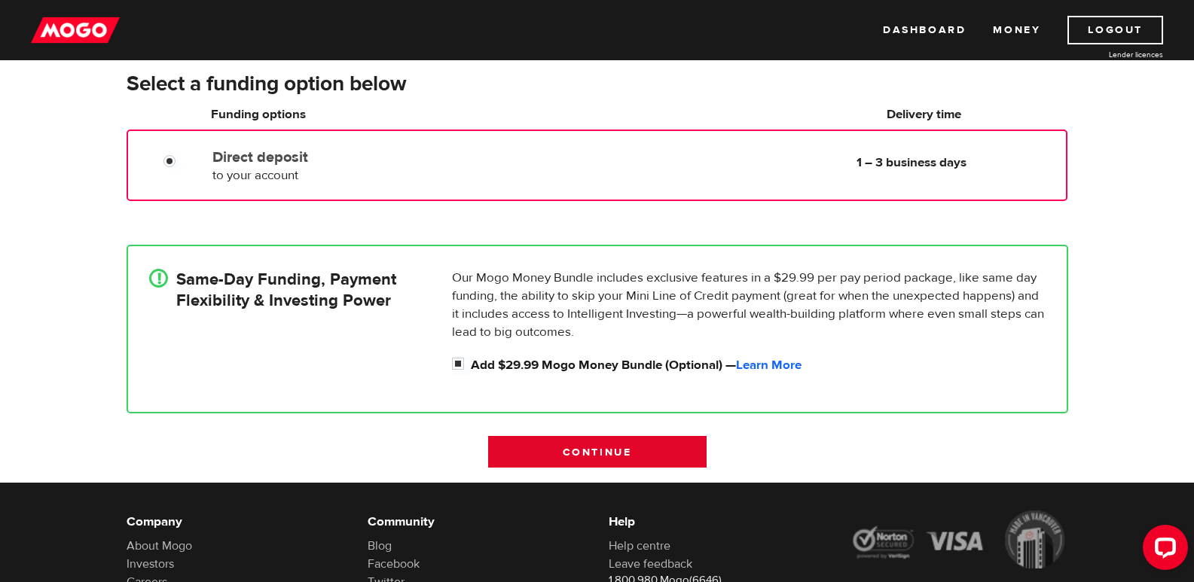
click at [615, 453] on input "Continue" at bounding box center [597, 452] width 218 height 32
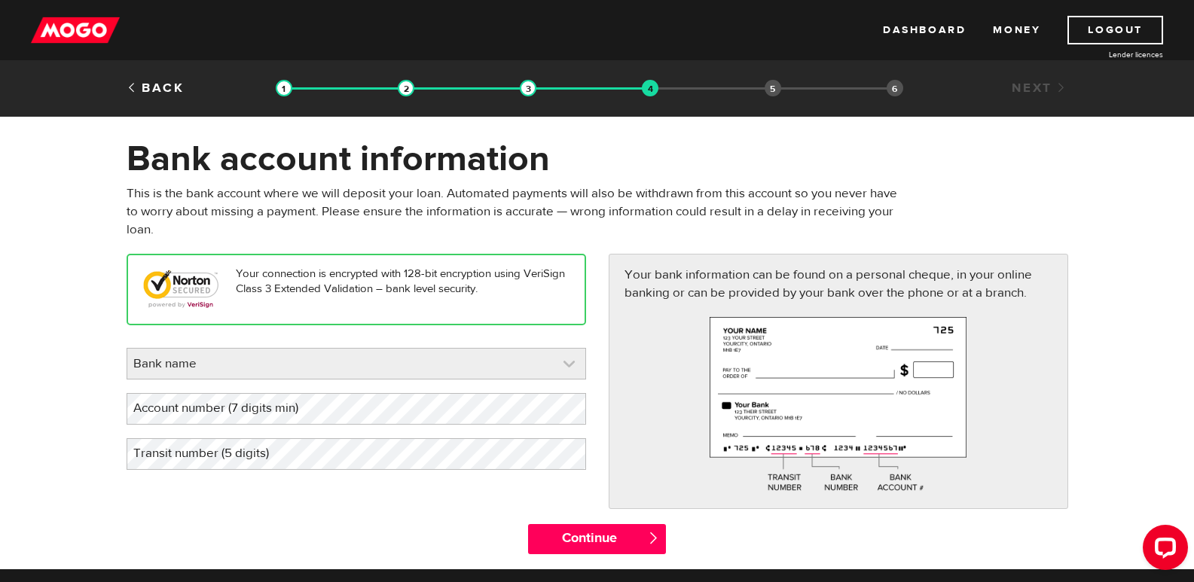
click at [572, 368] on link at bounding box center [356, 364] width 458 height 30
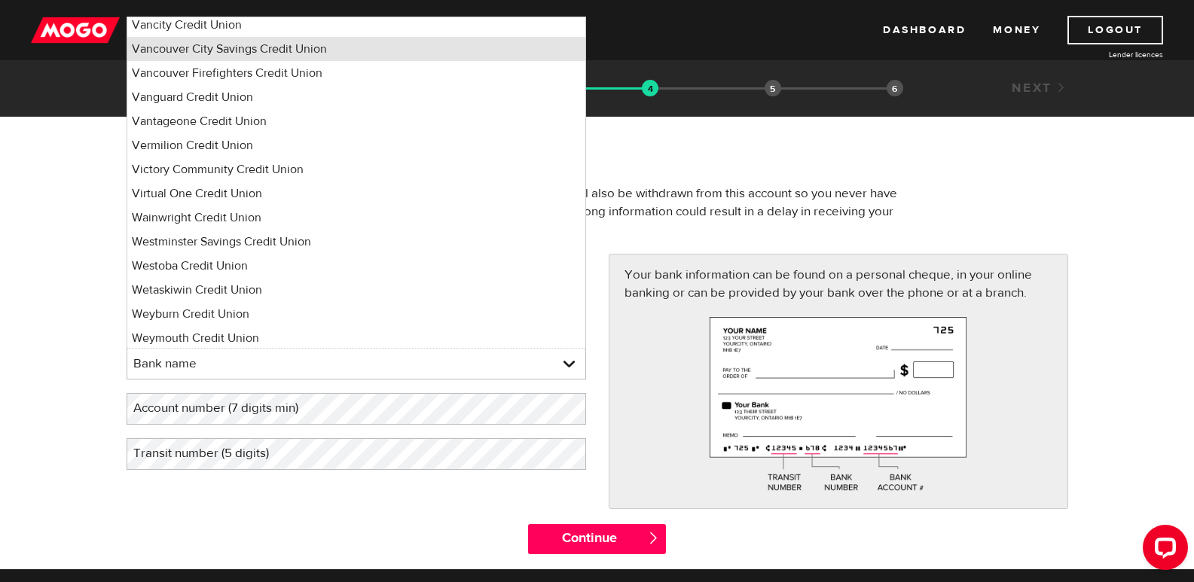
scroll to position [11769, 0]
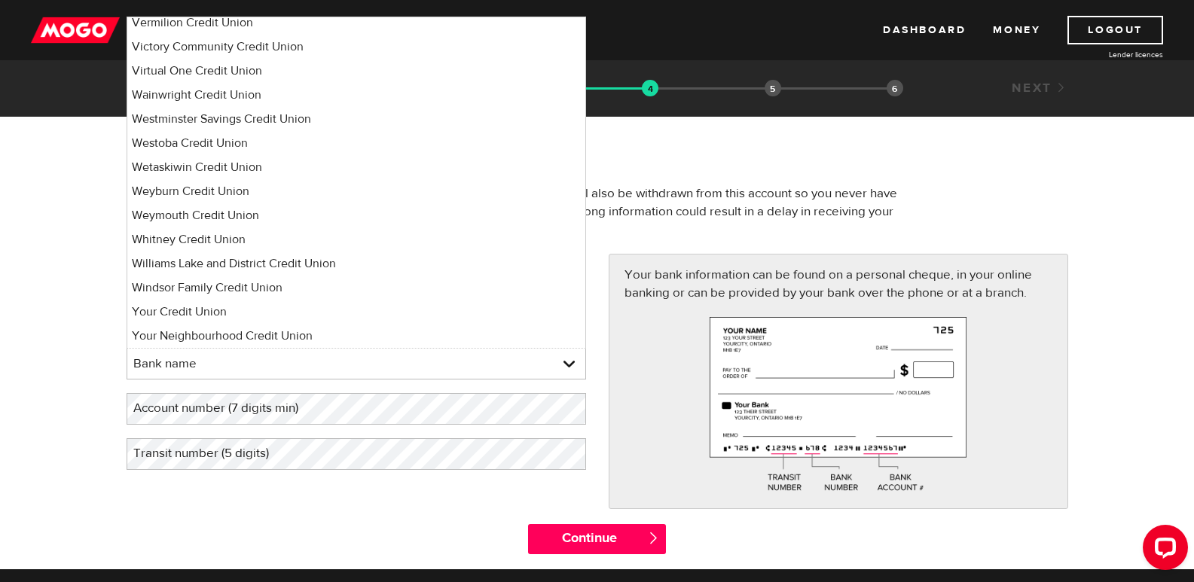
click at [41, 382] on form "Bank account information Oops! Please review the areas highlighted below and ma…" at bounding box center [597, 353] width 1194 height 432
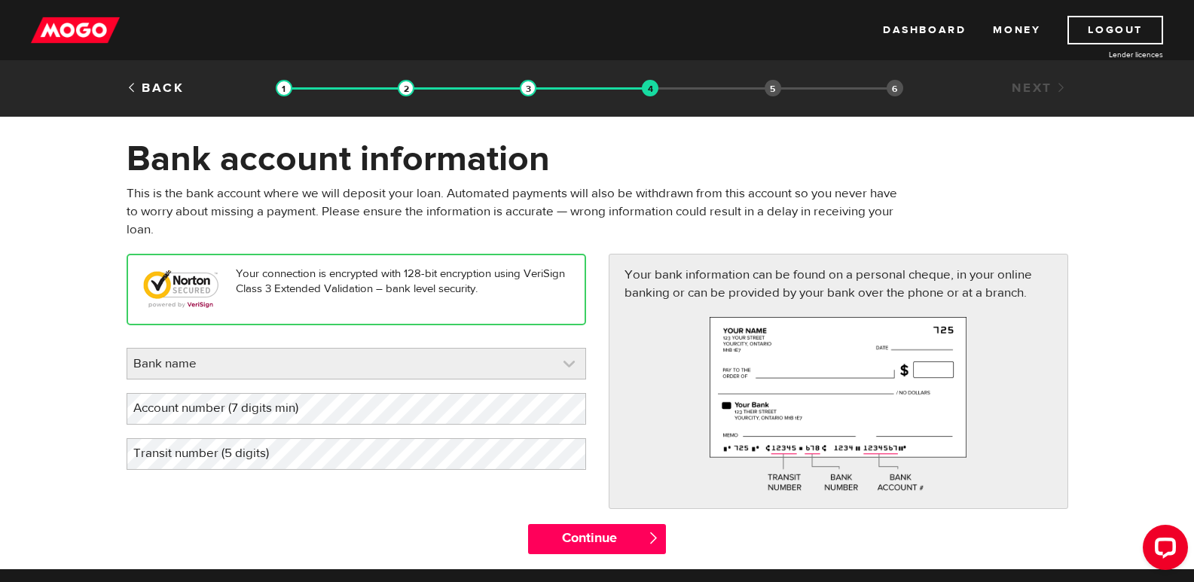
click at [296, 358] on link at bounding box center [356, 364] width 458 height 30
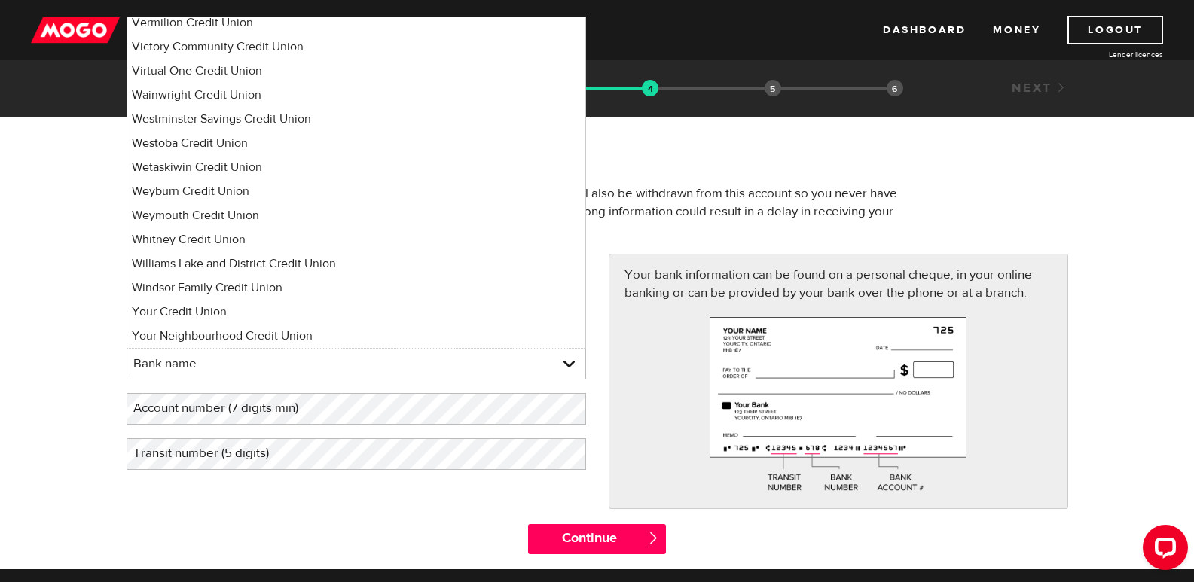
scroll to position [7, 0]
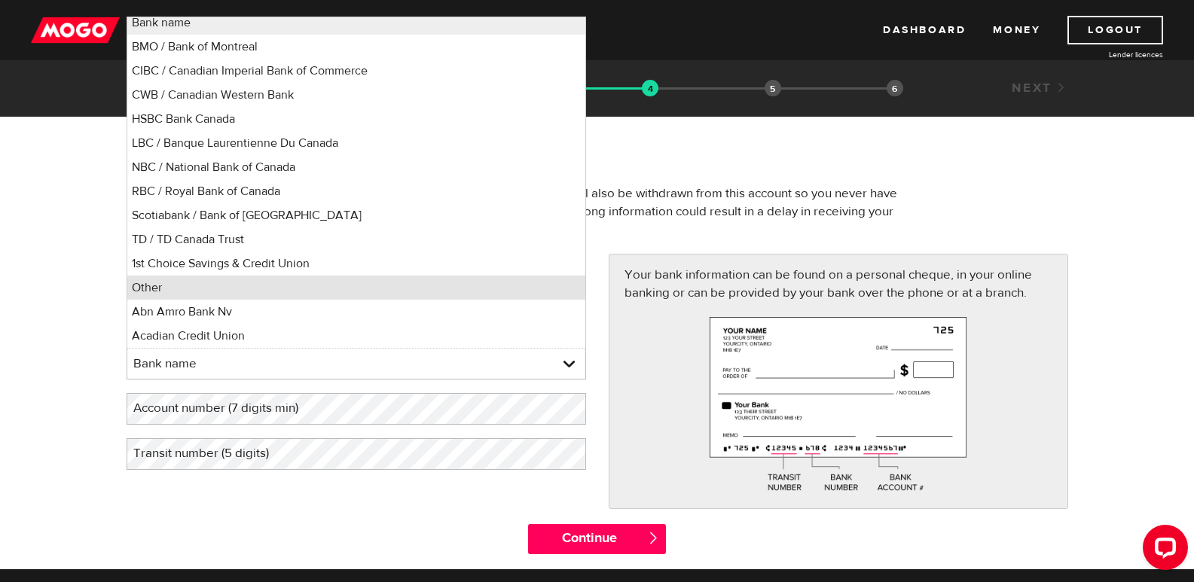
click at [201, 290] on li "Other" at bounding box center [356, 288] width 458 height 24
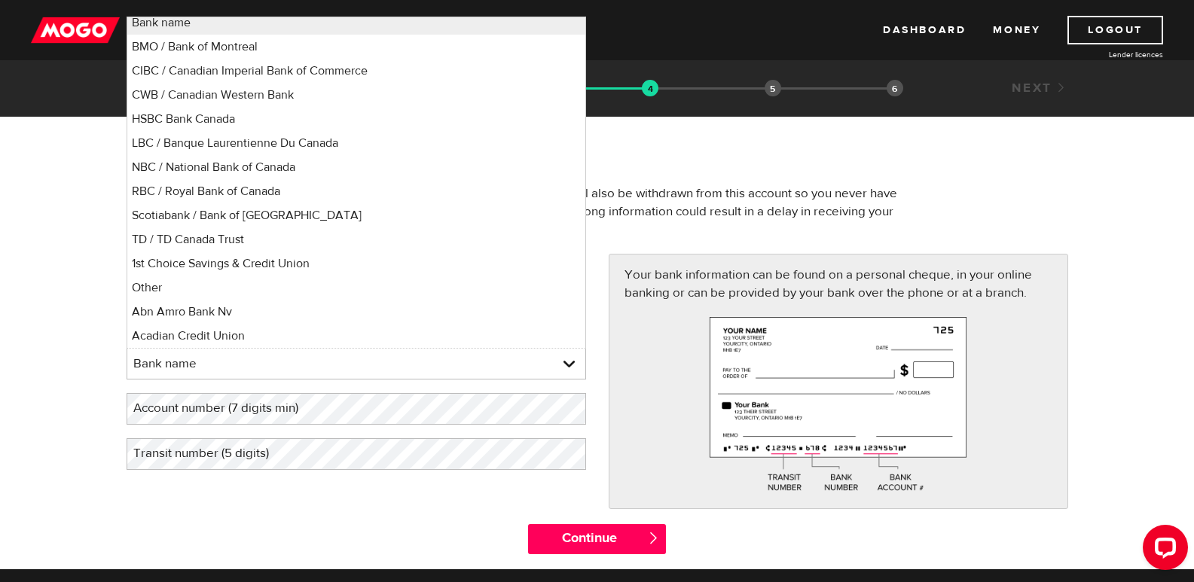
select select "0"
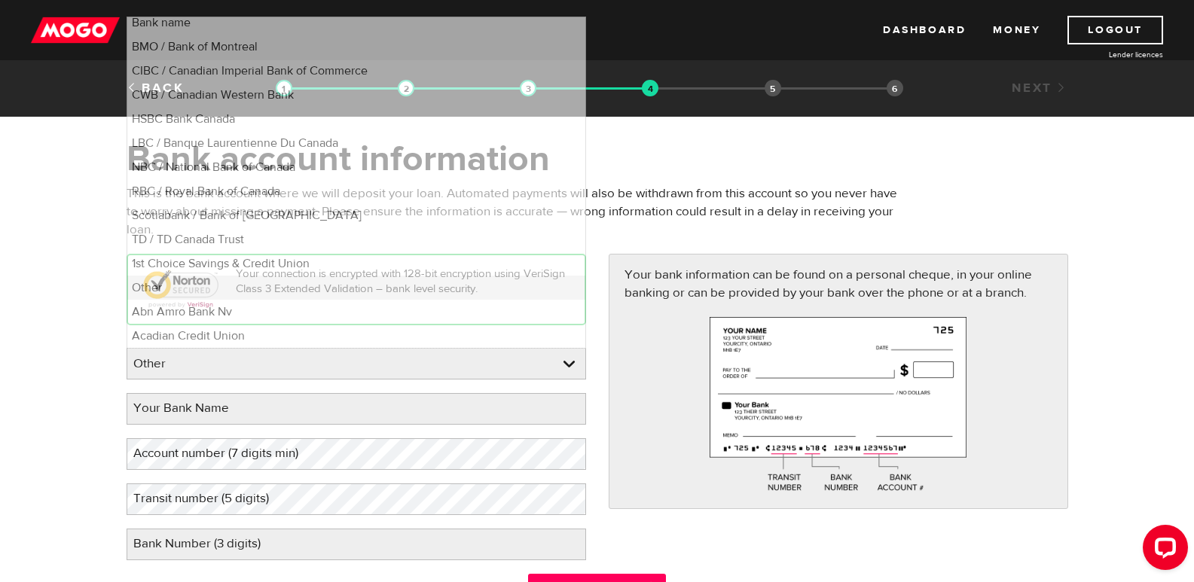
scroll to position [0, 0]
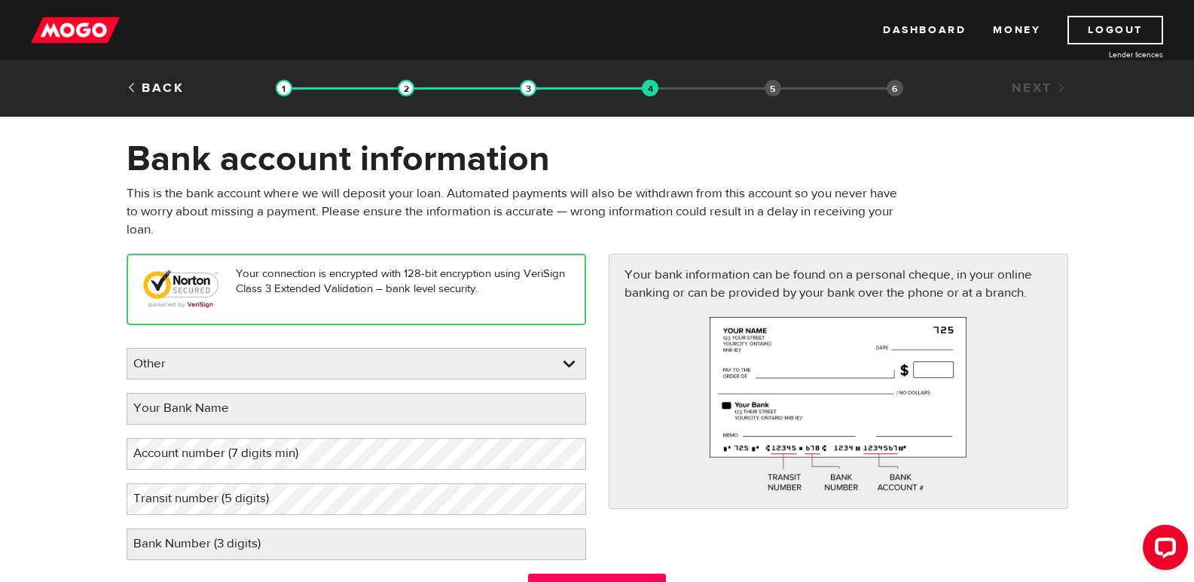
click at [230, 416] on label "Your Bank Name" at bounding box center [193, 408] width 133 height 31
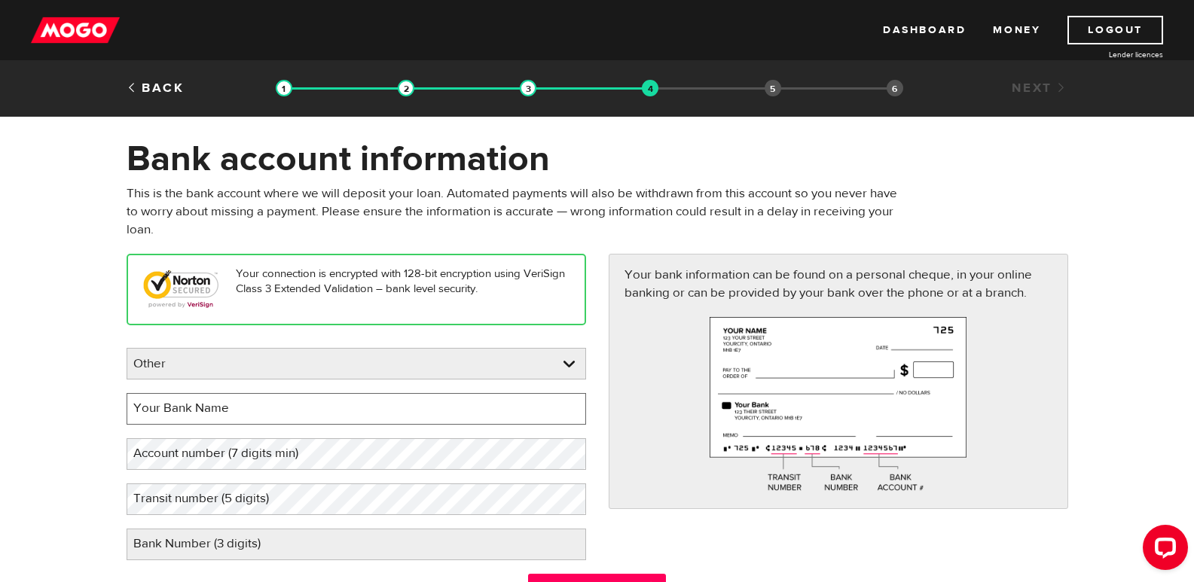
click at [230, 416] on input "Your Bank Name" at bounding box center [356, 409] width 459 height 32
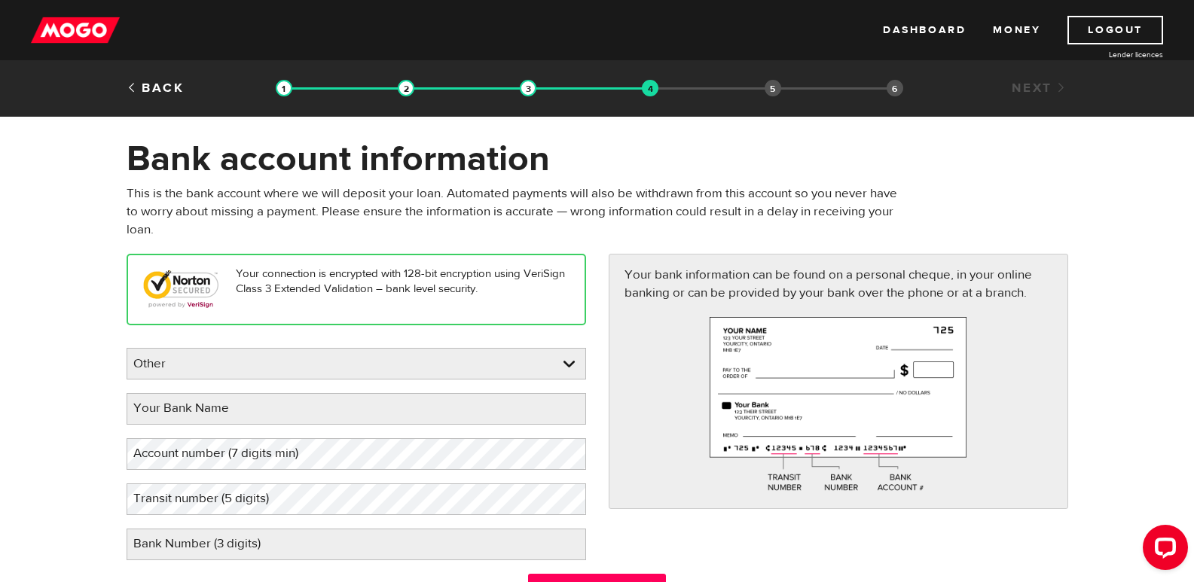
click at [199, 411] on label "Your Bank Name" at bounding box center [193, 408] width 133 height 31
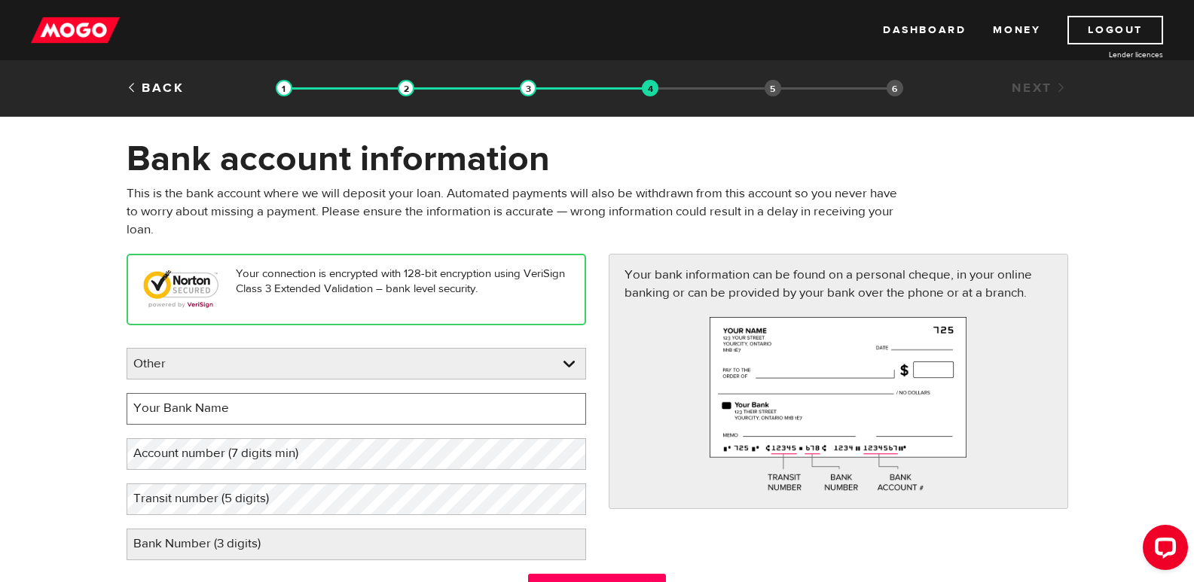
click at [199, 411] on input "Your Bank Name" at bounding box center [356, 409] width 459 height 32
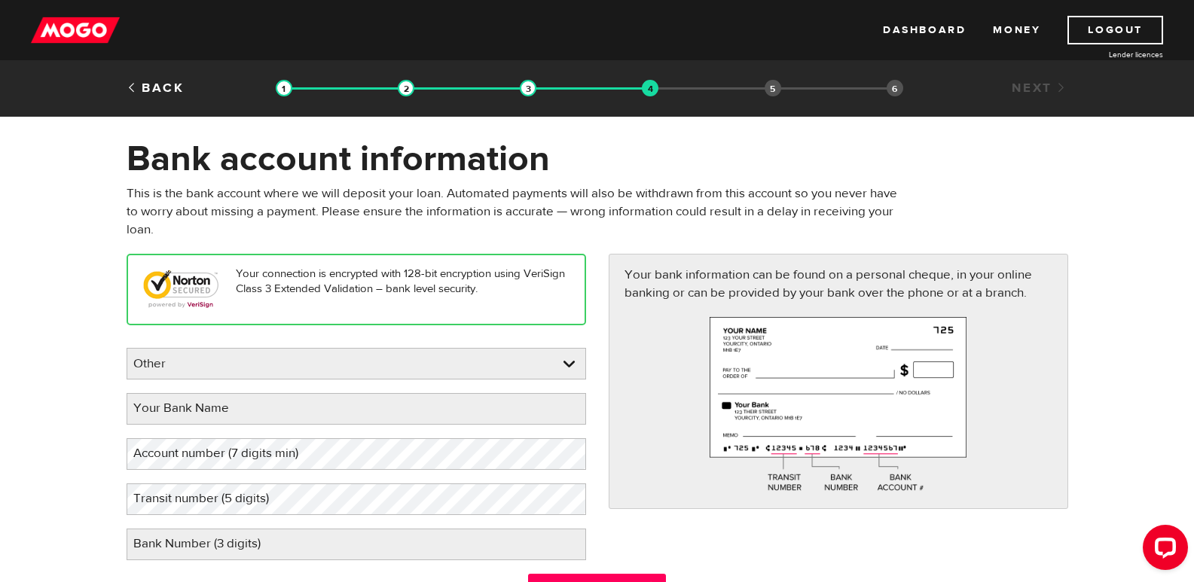
drag, startPoint x: 199, startPoint y: 411, endPoint x: 156, endPoint y: 409, distance: 43.0
click at [156, 409] on label "Your Bank Name" at bounding box center [193, 408] width 133 height 31
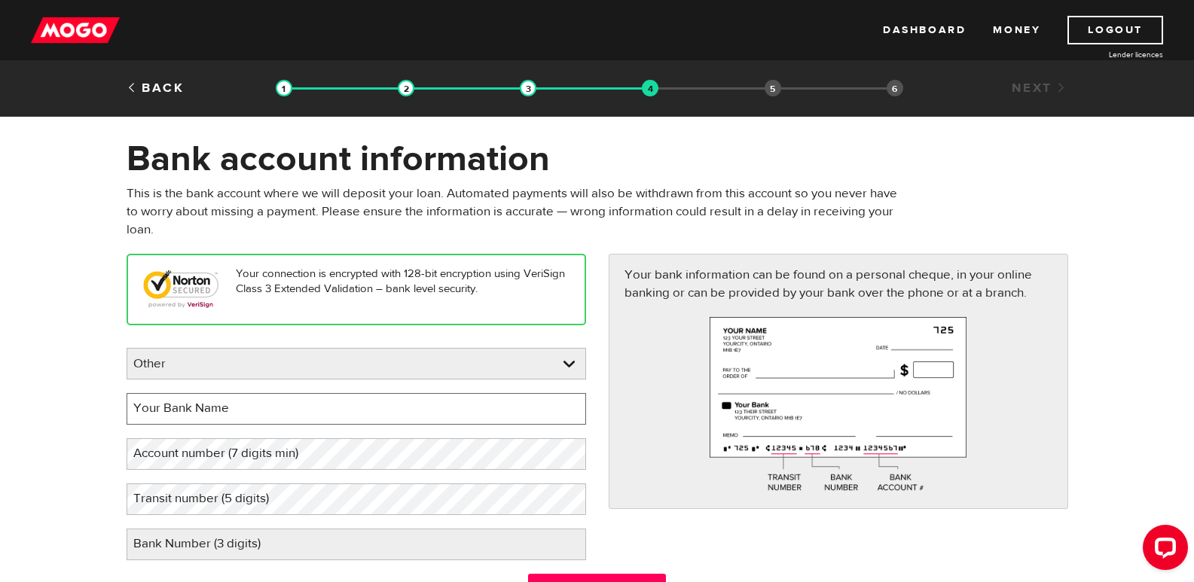
click at [156, 409] on input "Your Bank Name" at bounding box center [356, 409] width 459 height 32
paste input "Wealthsimple Investments Inc."
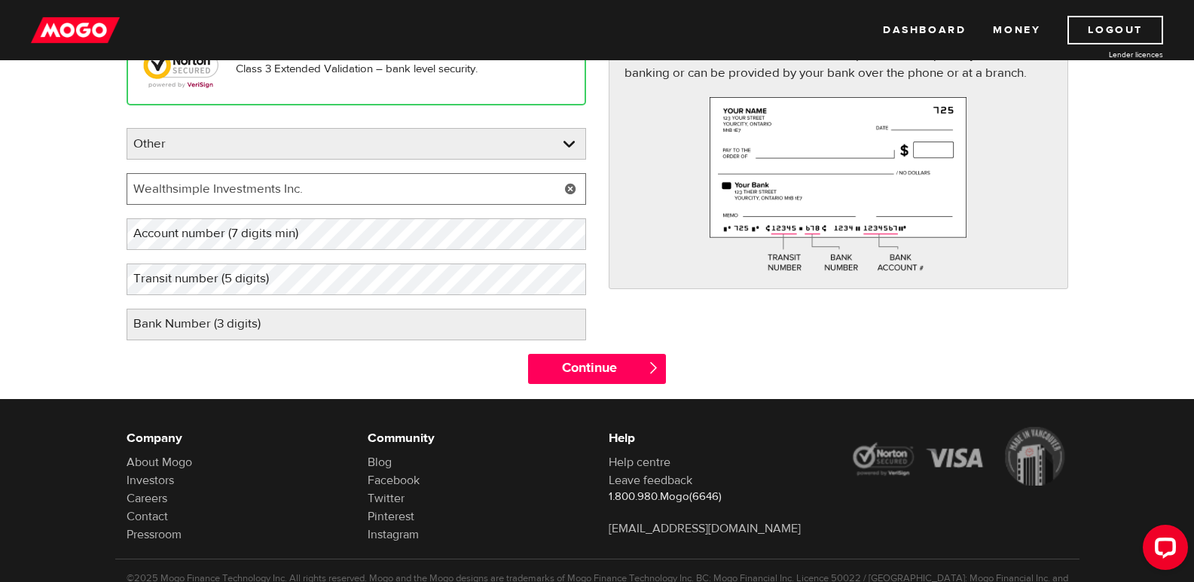
scroll to position [226, 0]
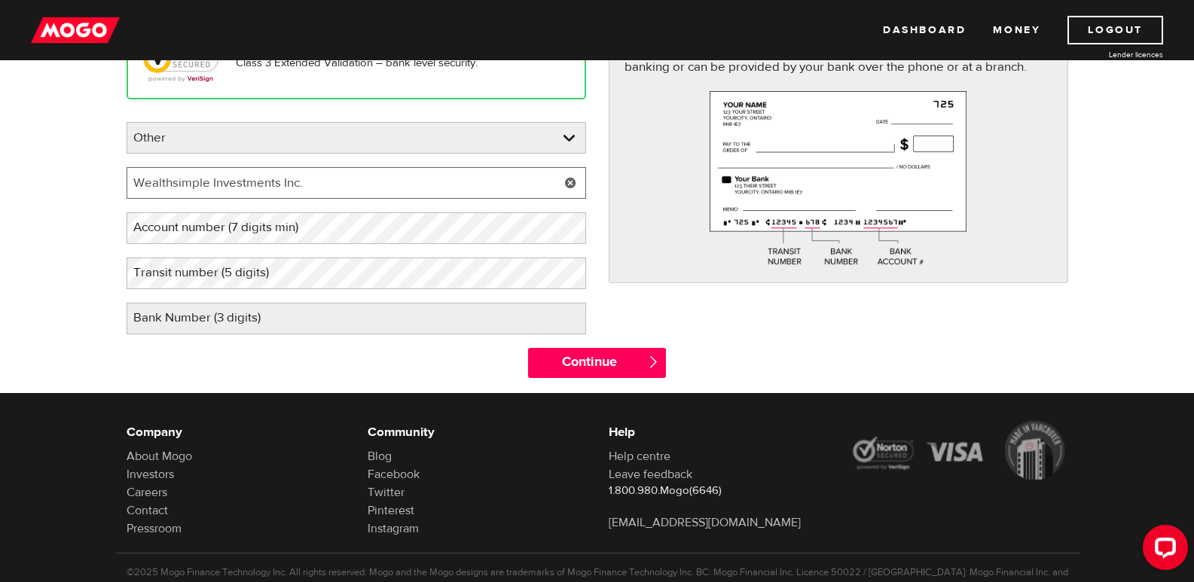
type input "Wealthsimple Investments Inc."
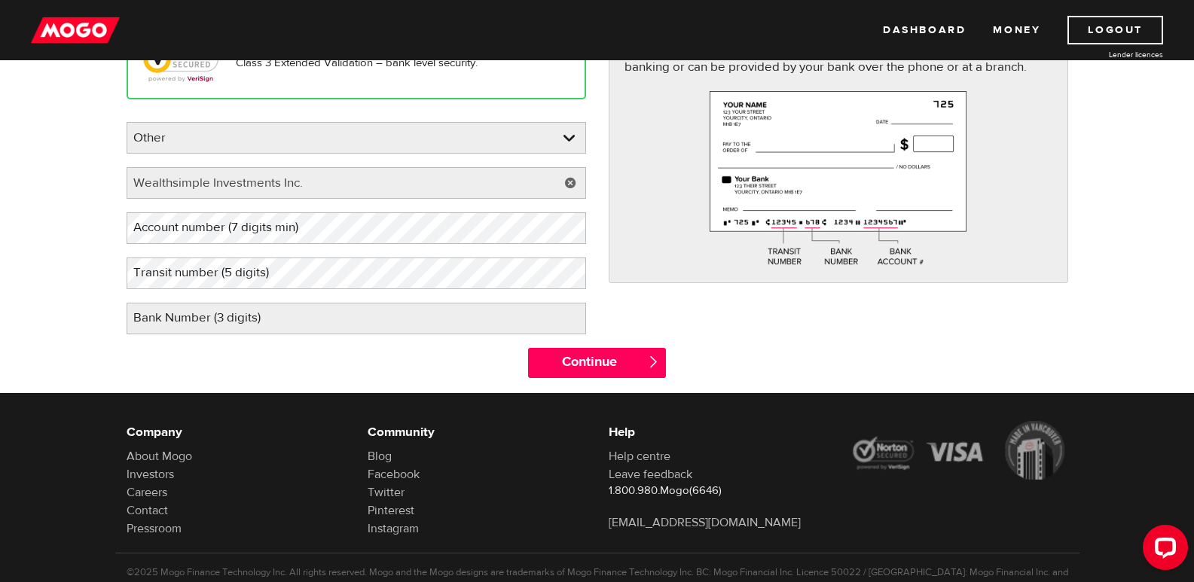
click at [220, 221] on label "Account number (7 digits min)" at bounding box center [228, 227] width 203 height 31
drag, startPoint x: 220, startPoint y: 221, endPoint x: 162, endPoint y: 216, distance: 58.2
click at [162, 216] on label "Account number (7 digits min)" at bounding box center [228, 227] width 203 height 31
click at [215, 223] on label "Account number (7 digits min)" at bounding box center [228, 227] width 203 height 31
click at [191, 268] on label "Transit number (5 digits)" at bounding box center [213, 273] width 173 height 31
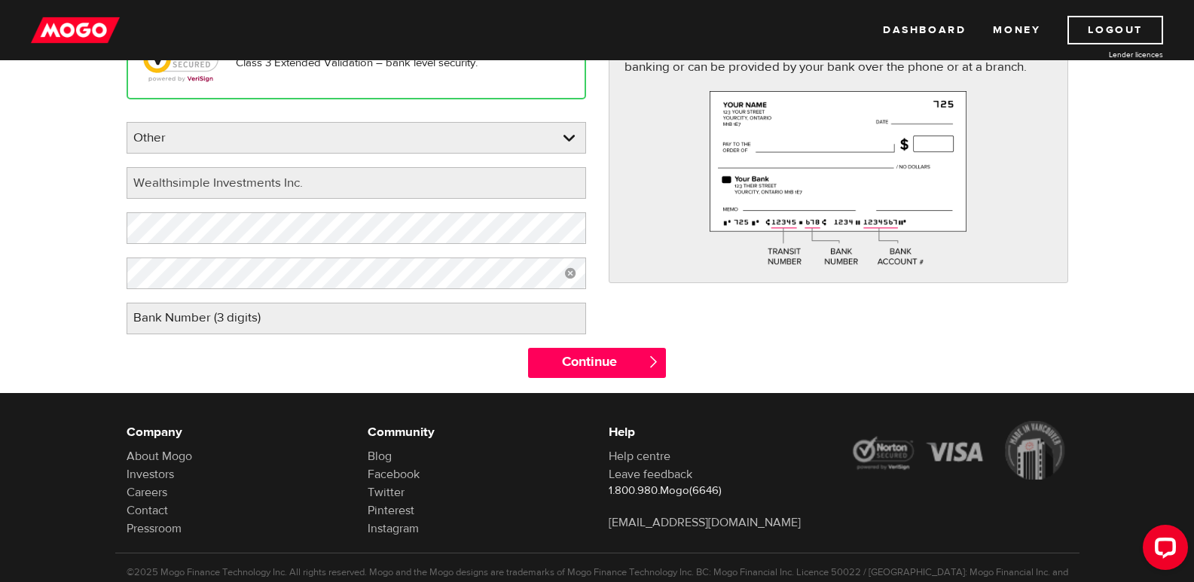
click at [203, 322] on label "Bank Number (3 digits)" at bounding box center [209, 318] width 165 height 31
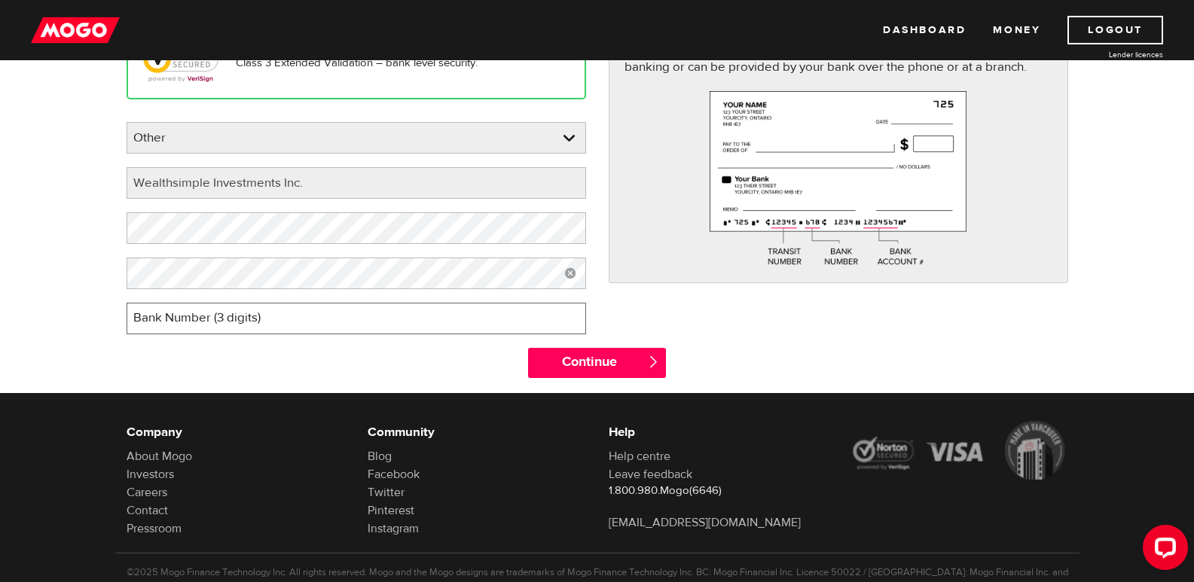
click at [203, 322] on input "Bank Number (3 digits)" at bounding box center [356, 319] width 459 height 32
type input "703"
click at [41, 277] on form "Bank account information Oops! Please review the areas highlighted below and ma…" at bounding box center [597, 152] width 1194 height 482
click at [75, 262] on form "Bank account information Oops! Please review the areas highlighted below and ma…" at bounding box center [597, 152] width 1194 height 482
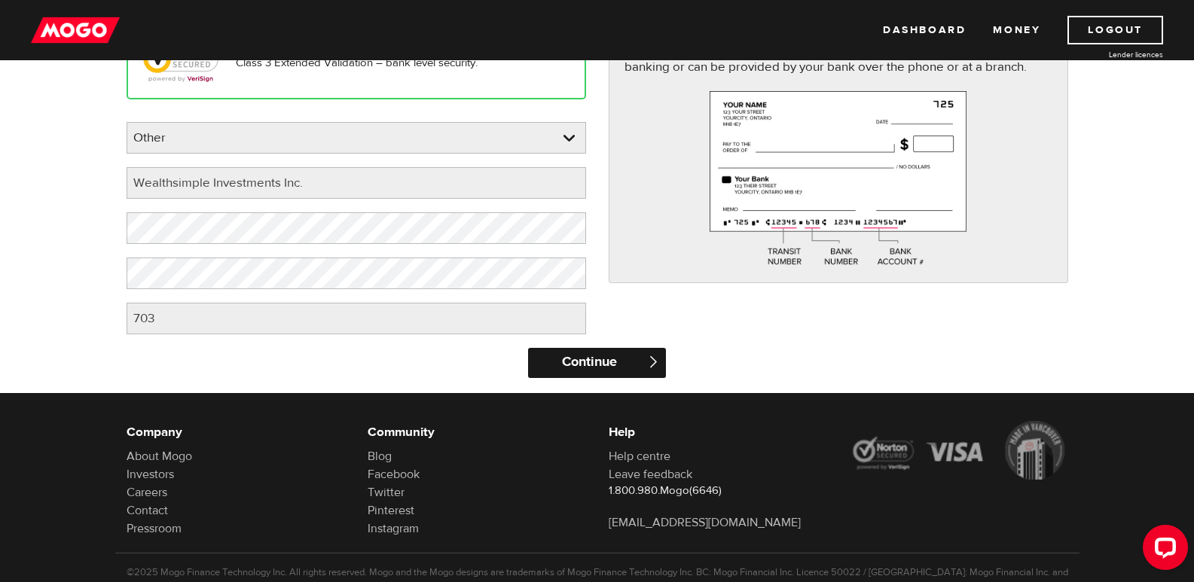
click at [575, 363] on input "Continue" at bounding box center [597, 363] width 138 height 30
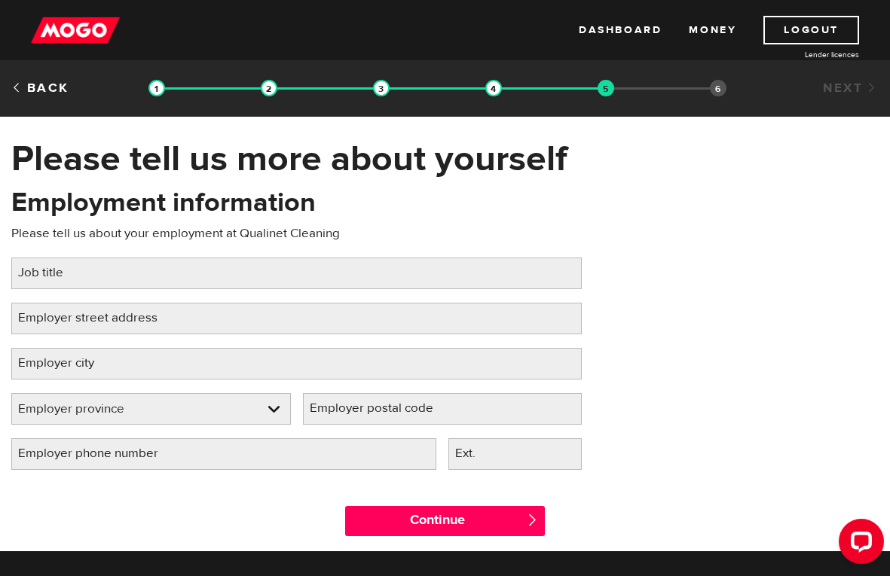
click at [52, 264] on label "Job title" at bounding box center [52, 273] width 83 height 31
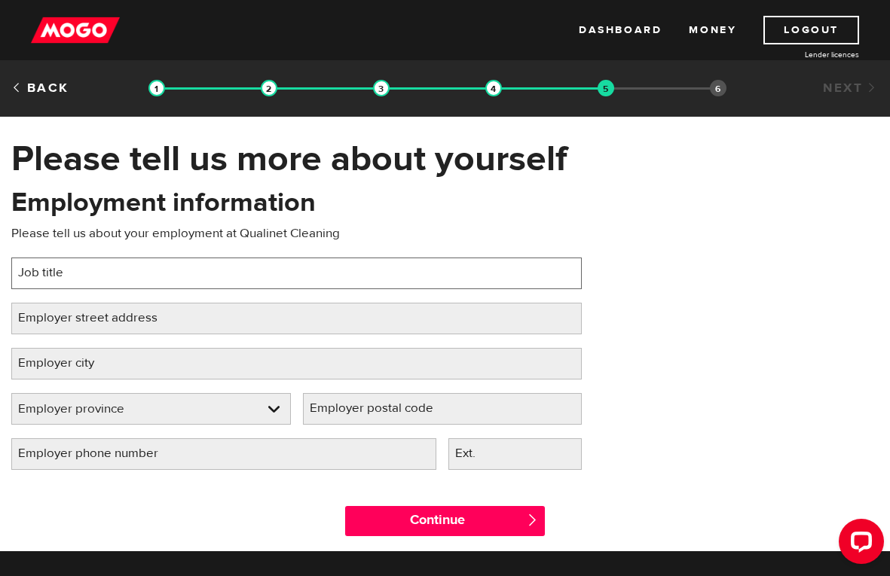
click at [52, 264] on input "Job title" at bounding box center [296, 274] width 570 height 32
paste input "Janitor"
type input "Janitor"
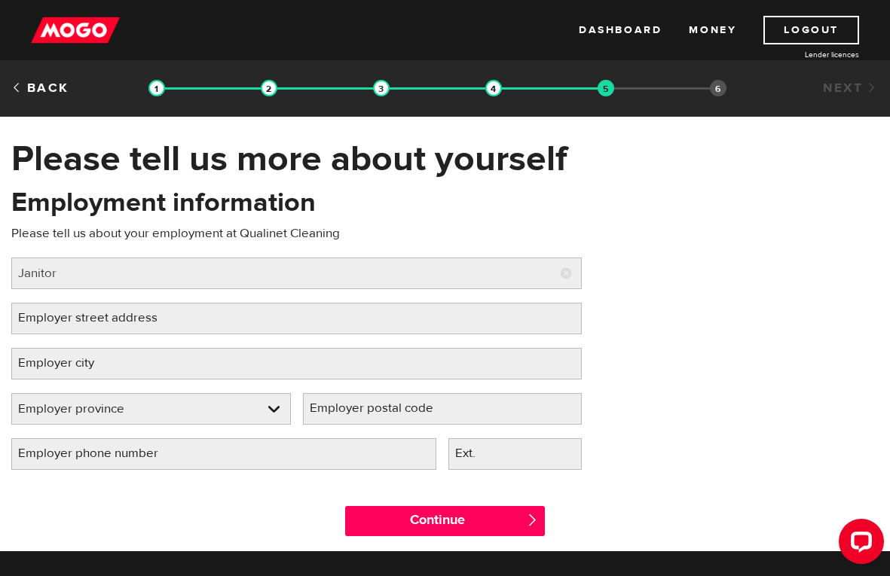
click at [53, 314] on label "Employer street address" at bounding box center [99, 318] width 177 height 31
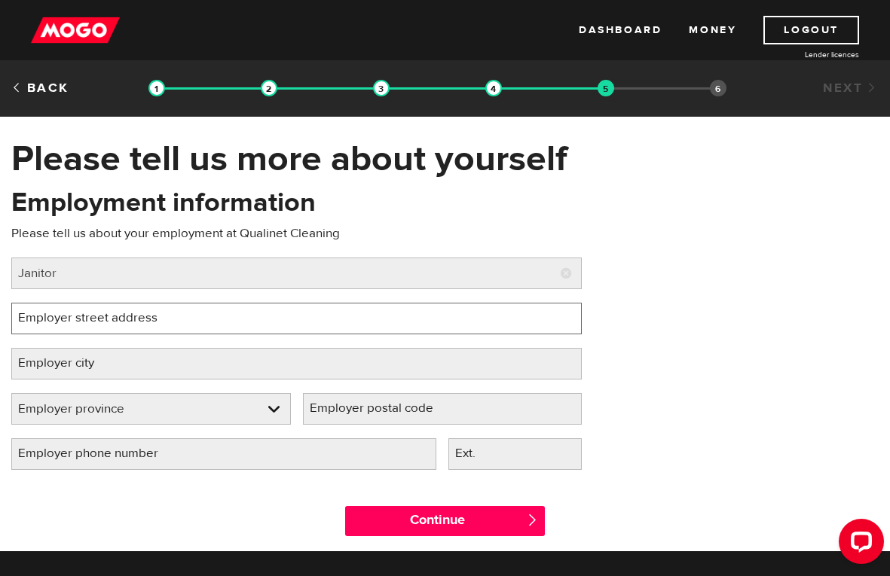
click at [53, 314] on input "Employer street address" at bounding box center [296, 319] width 570 height 32
paste input "401 RUE 2E"
type input "401 RUE 2E"
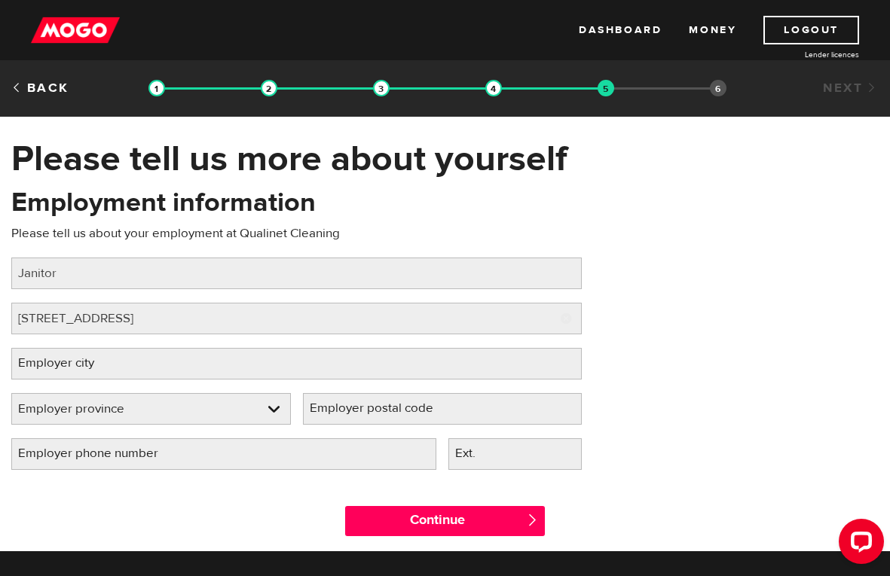
click at [87, 369] on label "Employer city" at bounding box center [68, 363] width 114 height 31
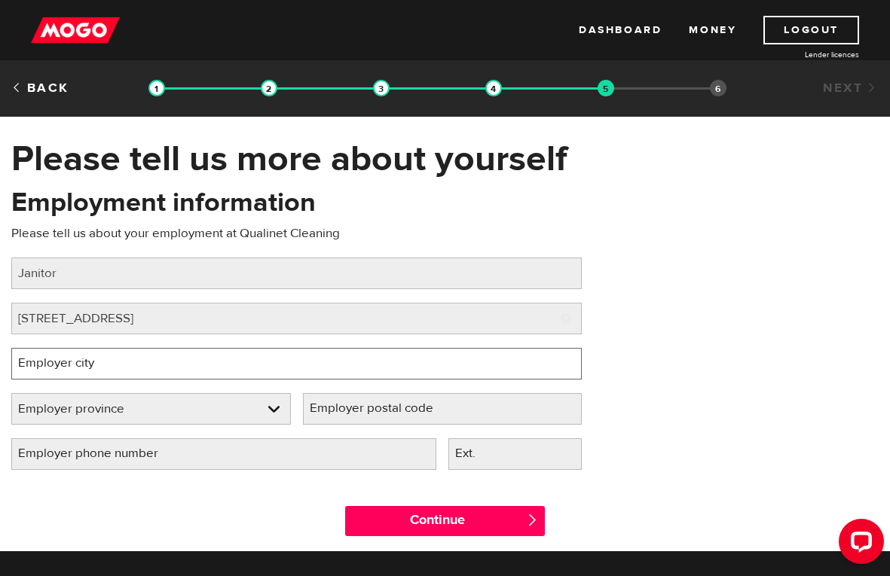
click at [87, 369] on input "Employer city" at bounding box center [296, 364] width 570 height 32
paste input "QUEBEC"
type input "QUEBEC"
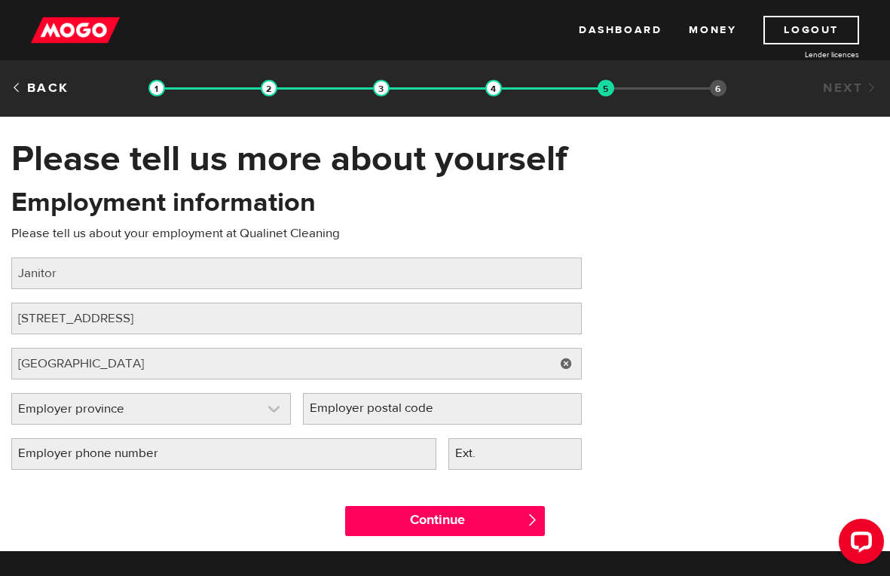
click at [160, 406] on link at bounding box center [151, 409] width 278 height 30
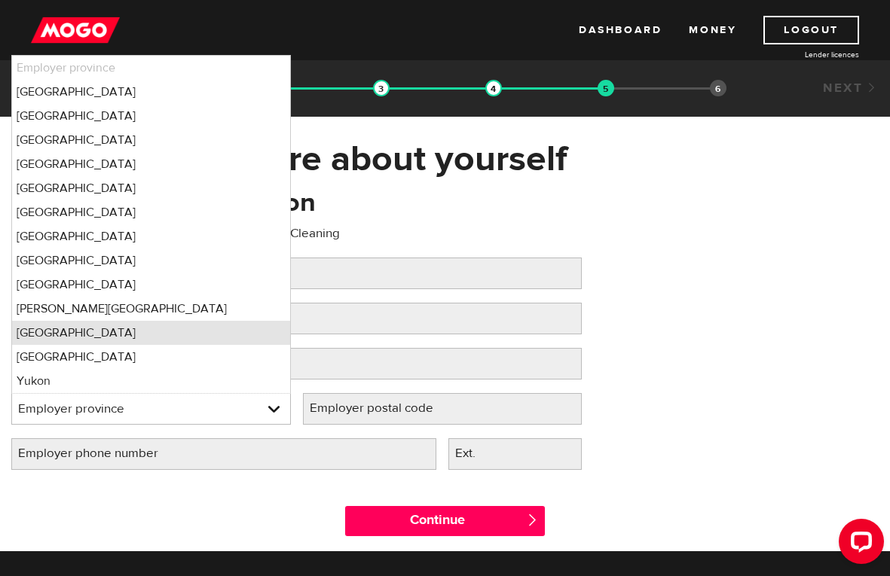
click at [85, 336] on li "Quebec" at bounding box center [151, 333] width 278 height 24
select select "QC"
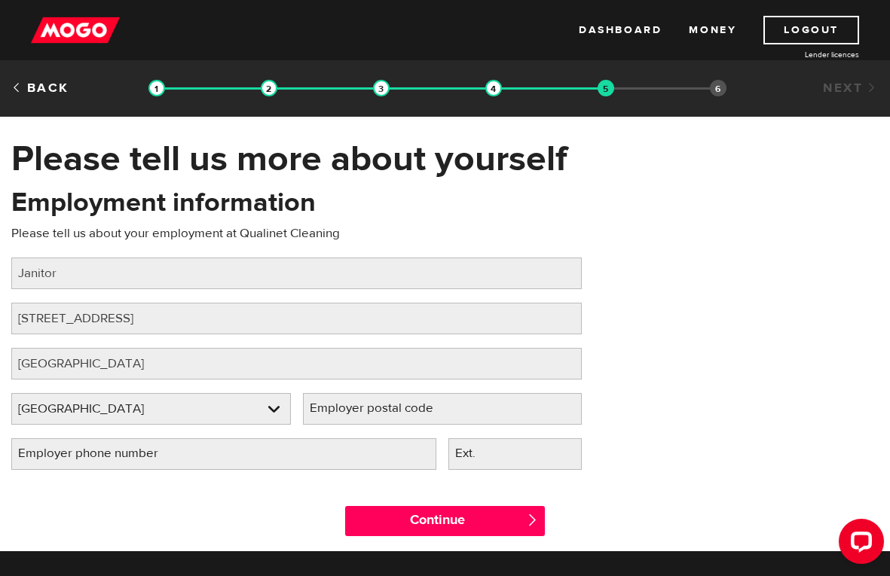
click at [374, 410] on label "Employer postal code" at bounding box center [383, 408] width 161 height 31
click at [374, 410] on input "Employer postal code" at bounding box center [442, 409] width 279 height 32
paste input "G1J 2W5"
type input "G1J 2W5"
click at [94, 453] on label "Employer phone number" at bounding box center [100, 453] width 178 height 31
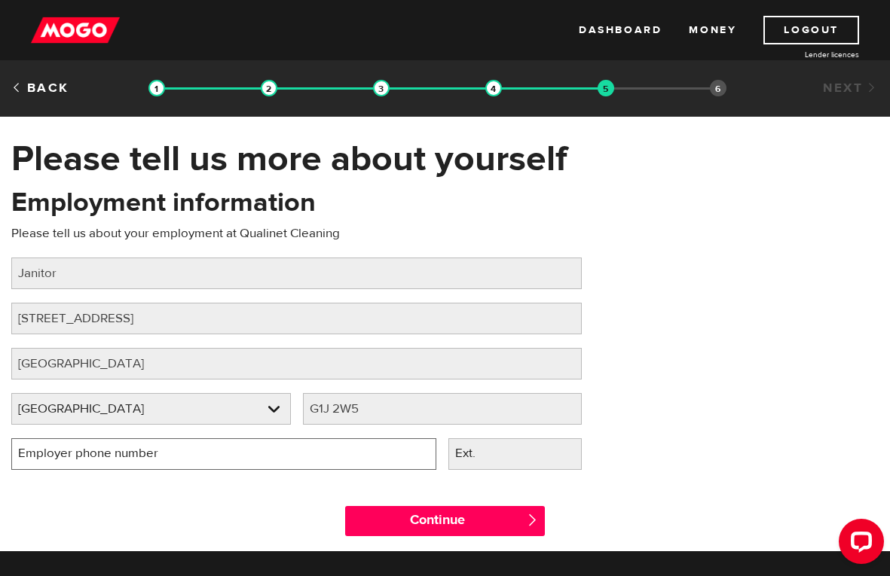
click at [94, 453] on input "Employer phone number" at bounding box center [223, 454] width 425 height 32
type input "(418) 666-6666"
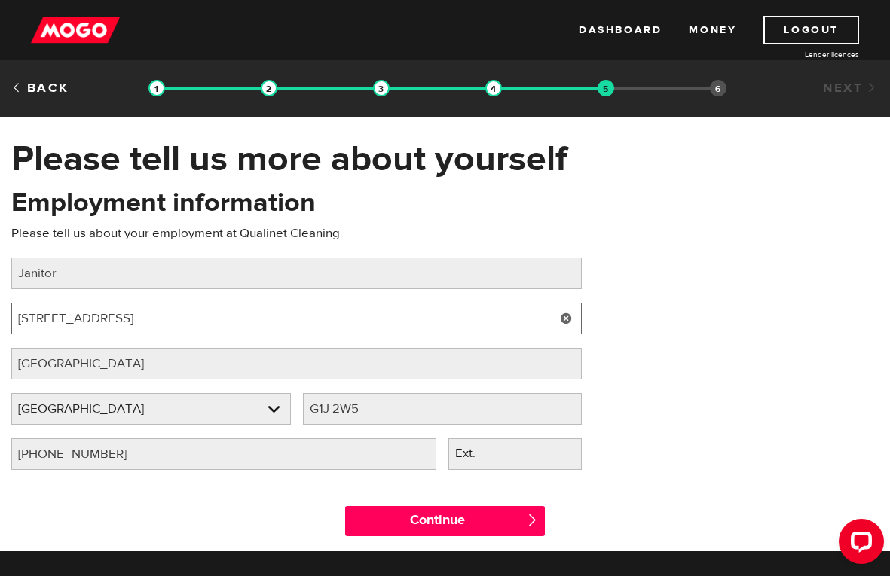
click at [20, 326] on input "401 RUE 2E" at bounding box center [296, 319] width 570 height 32
paste input "34 Rue des Montérégiennes"
type input "434 Rue des Montérégiennes"
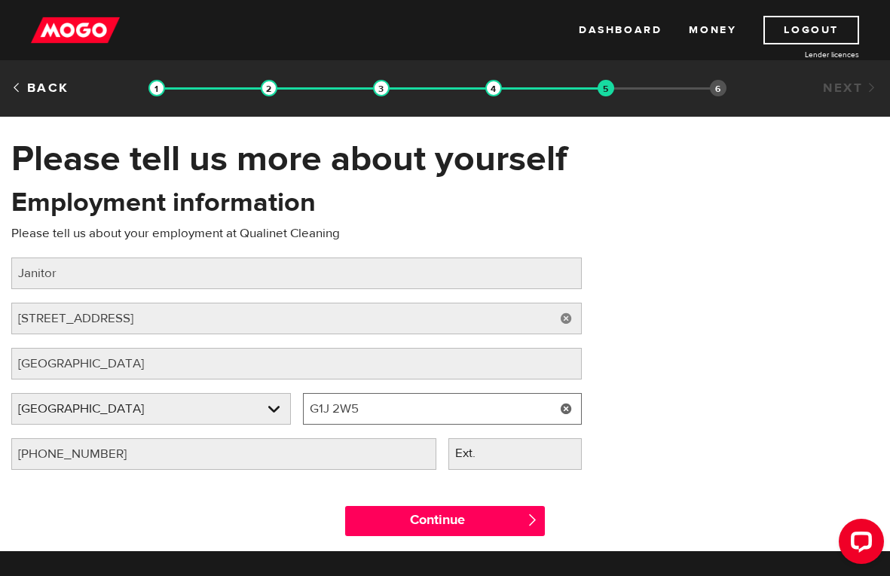
click at [362, 406] on input "G1J 2W5" at bounding box center [442, 409] width 279 height 32
paste input "C 7H3"
type input "G1C 7H3"
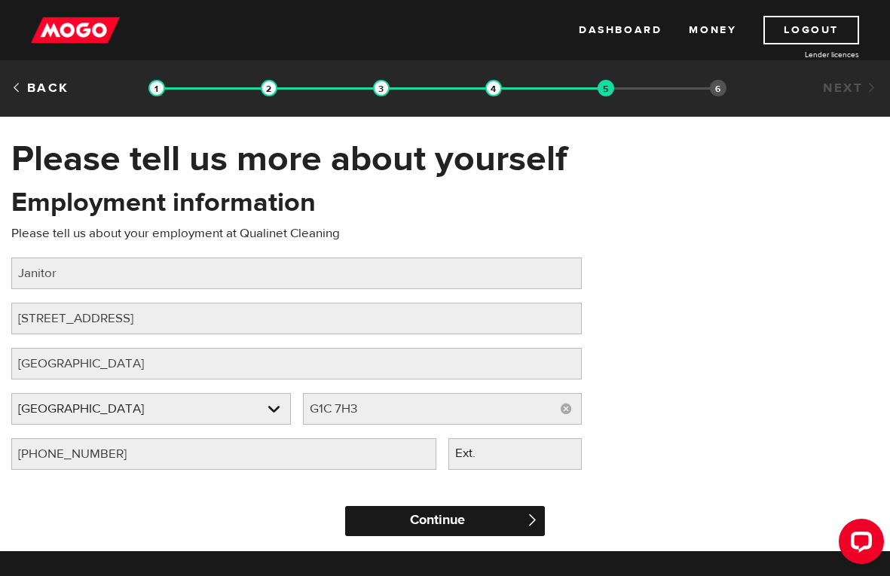
click at [423, 517] on input "Continue" at bounding box center [445, 521] width 200 height 30
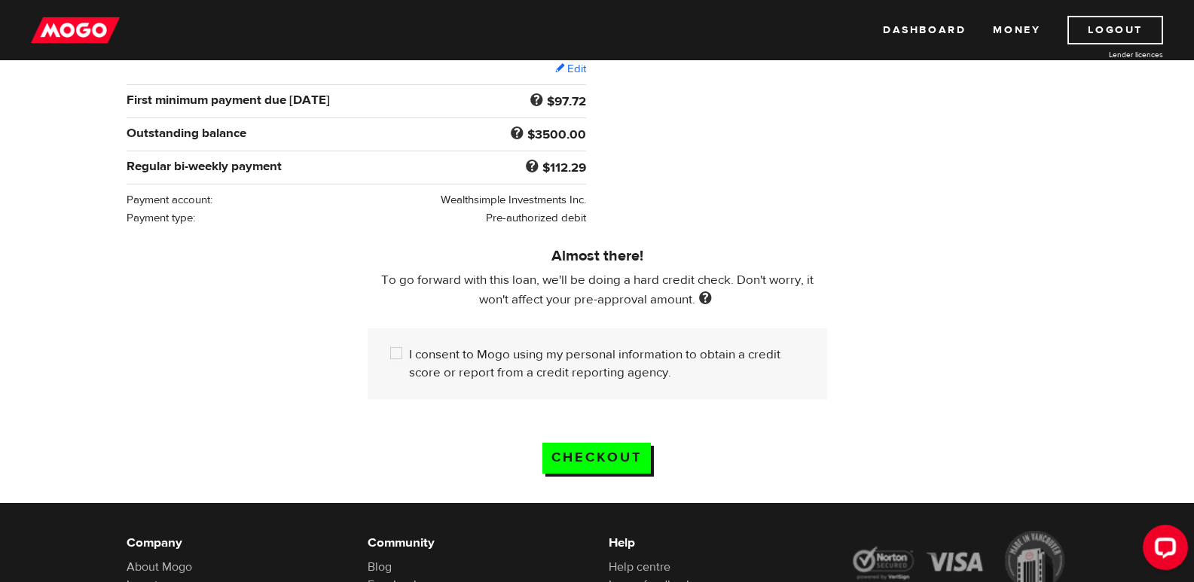
scroll to position [301, 0]
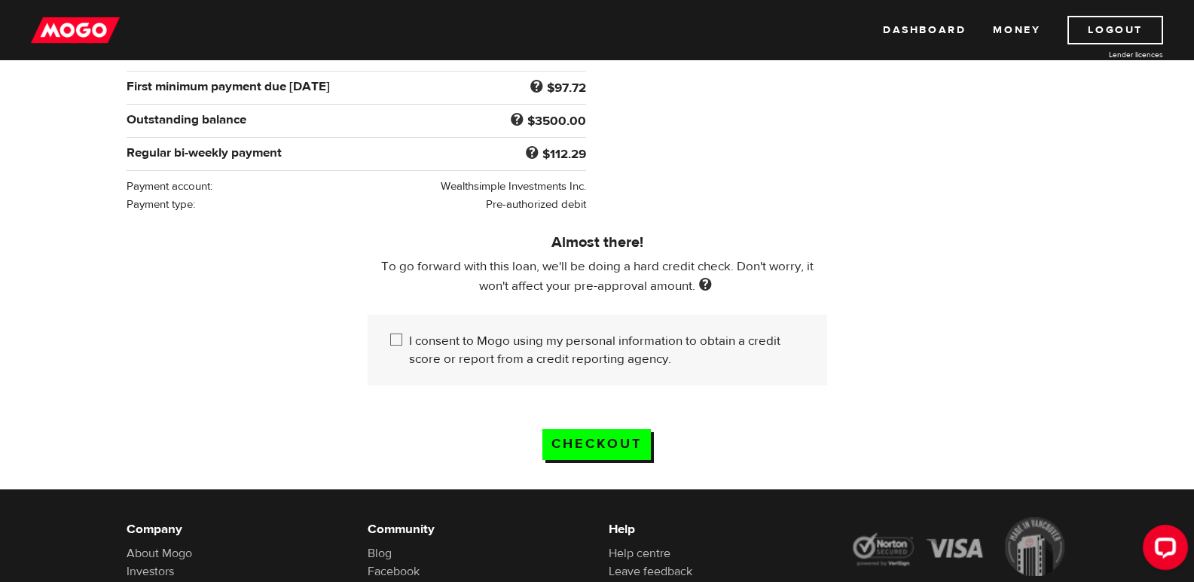
click at [395, 334] on input "I consent to Mogo using my personal information to obtain a credit score or rep…" at bounding box center [399, 341] width 19 height 19
checkbox input "true"
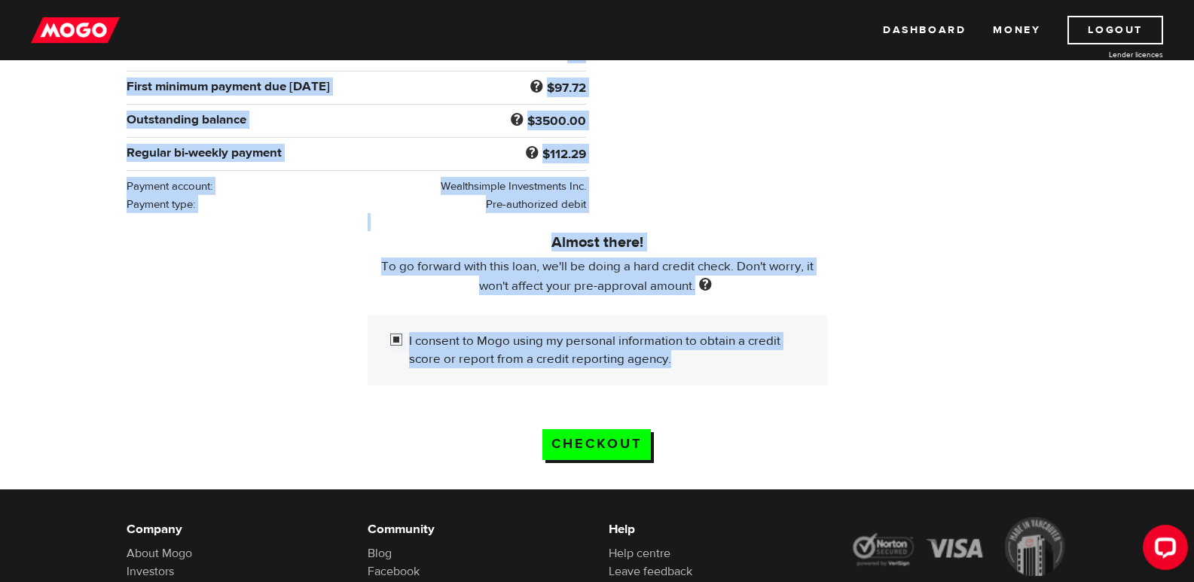
drag, startPoint x: 127, startPoint y: 159, endPoint x: 818, endPoint y: 373, distance: 723.8
click at [818, 373] on div "Loan Summary Please review and confirm this final summary of your loan details …" at bounding box center [597, 163] width 1194 height 654
copy div "Lore Ipsumdo Sitame consec adi elitsed doei tempo incidid ut labo etdo magnaal …"
click at [185, 331] on div "Almost there! To go forward with this loan, we'll be doing a hard credit check.…" at bounding box center [597, 306] width 964 height 186
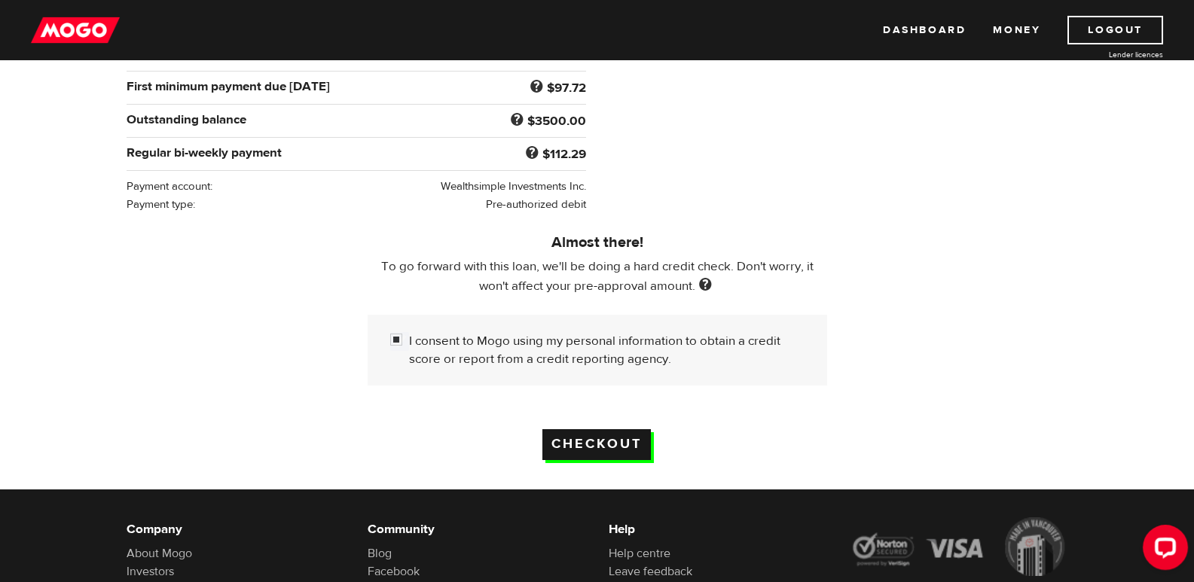
click at [594, 432] on input "Checkout" at bounding box center [596, 444] width 108 height 31
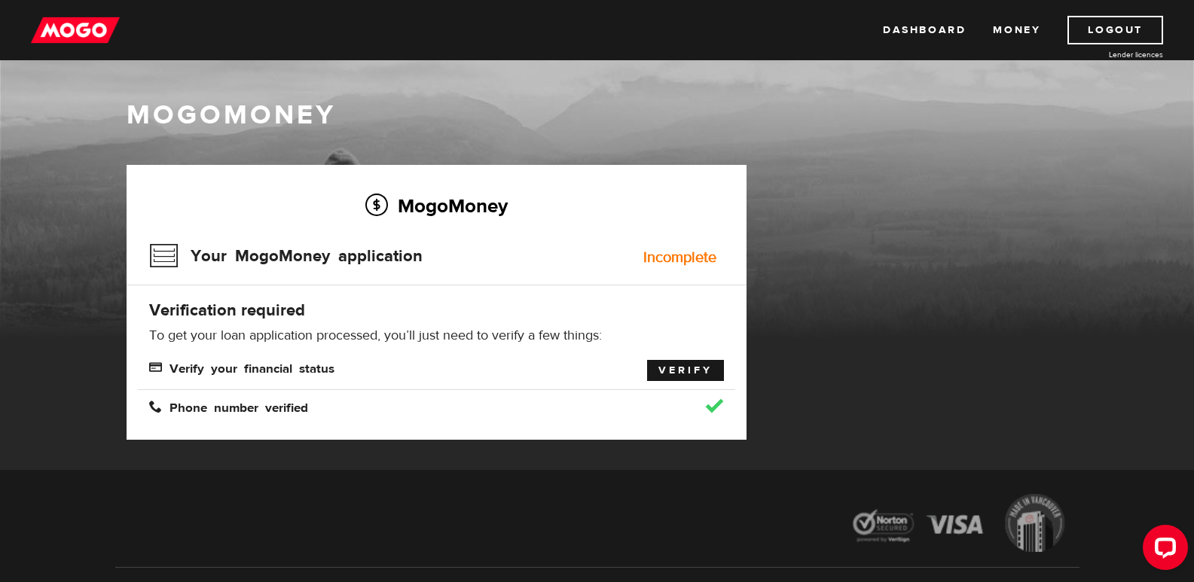
click at [680, 371] on link "Verify" at bounding box center [685, 370] width 77 height 21
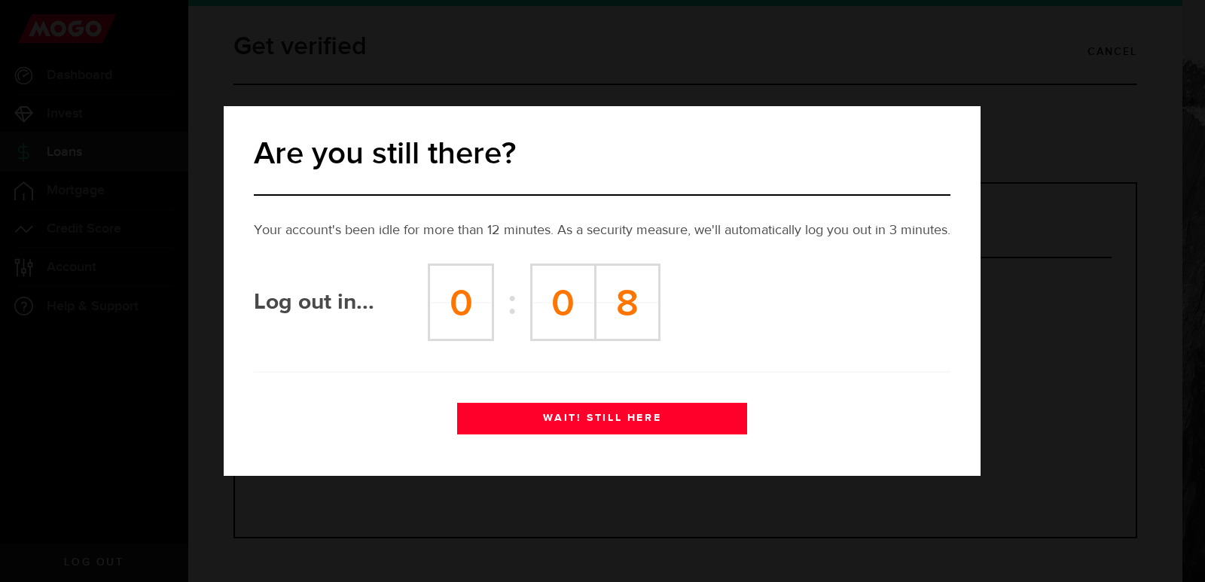
click at [627, 426] on button "WAIT! STILL HERE" at bounding box center [602, 419] width 290 height 32
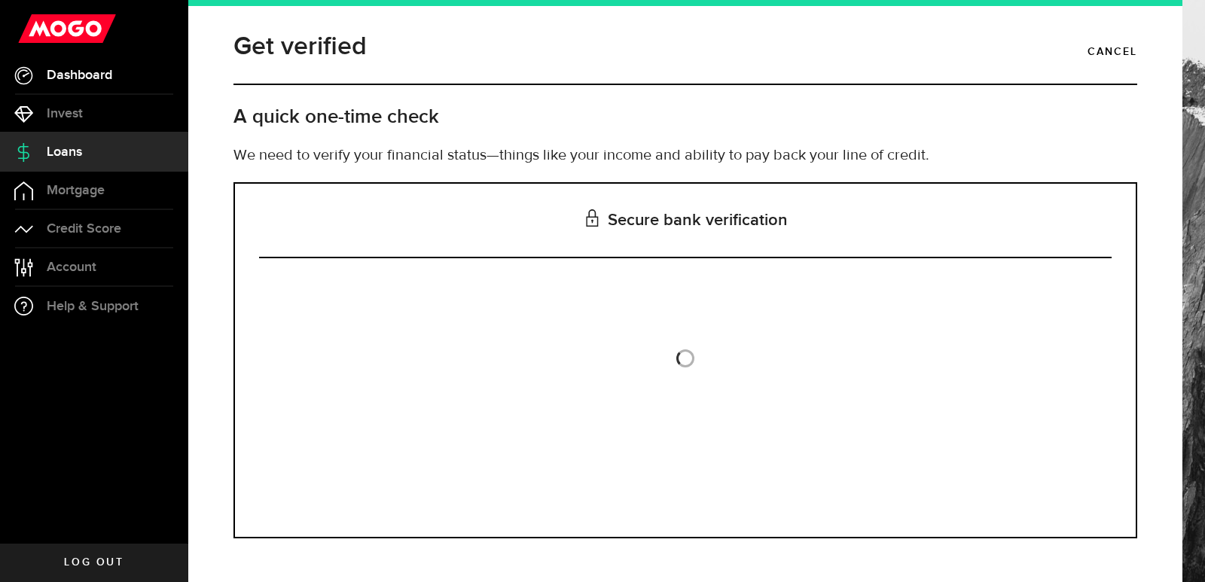
click at [75, 74] on span "Dashboard" at bounding box center [80, 76] width 66 height 14
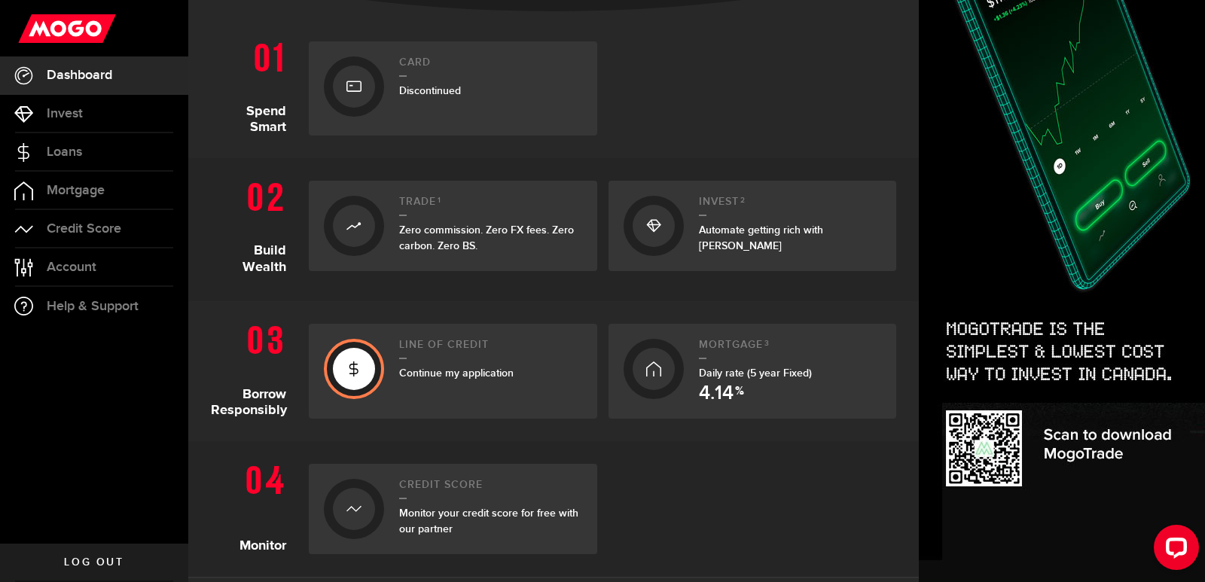
scroll to position [377, 0]
